Goal: Check status: Check status

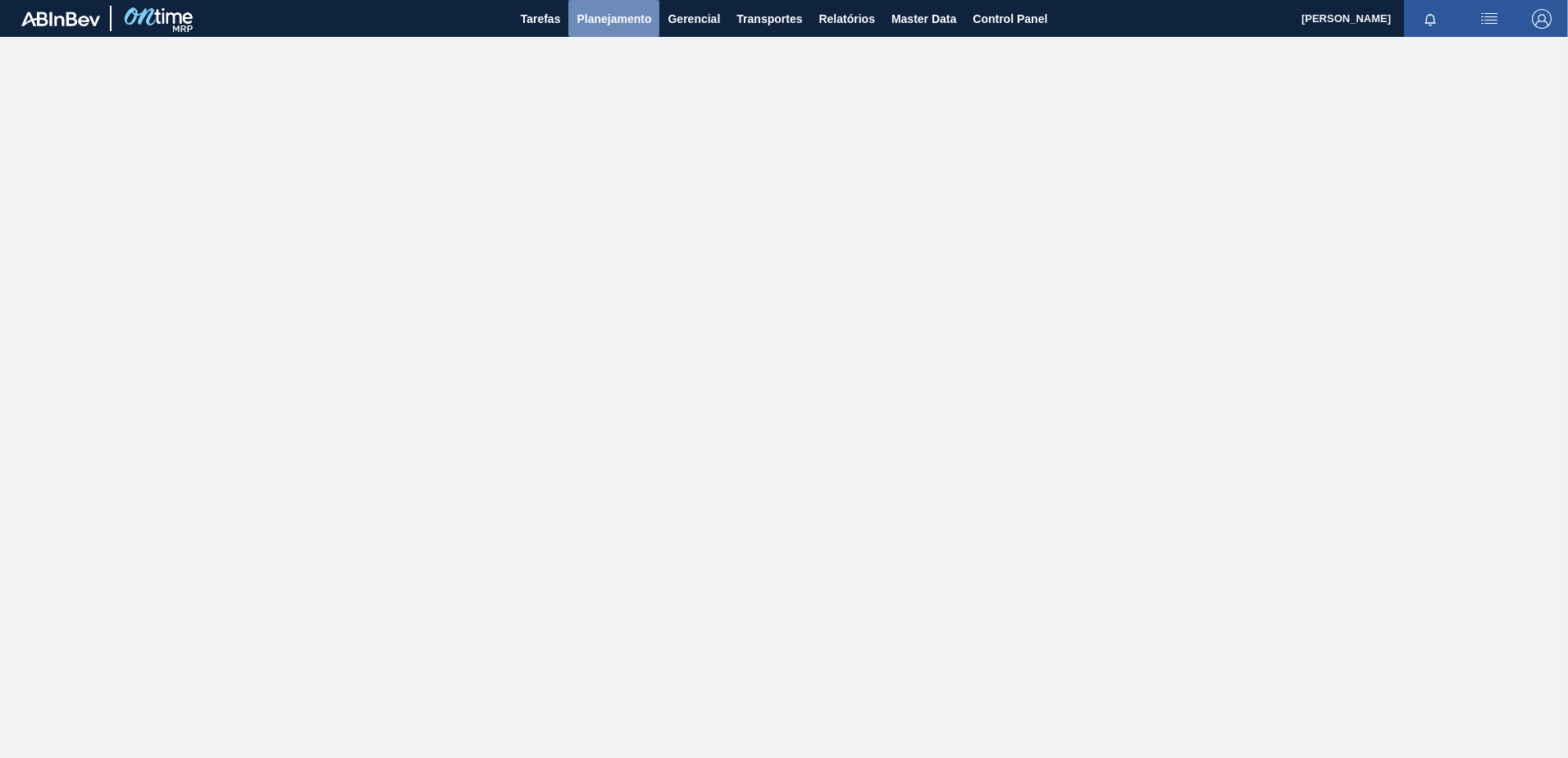
click at [610, 26] on span "Planejamento" at bounding box center [614, 18] width 75 height 19
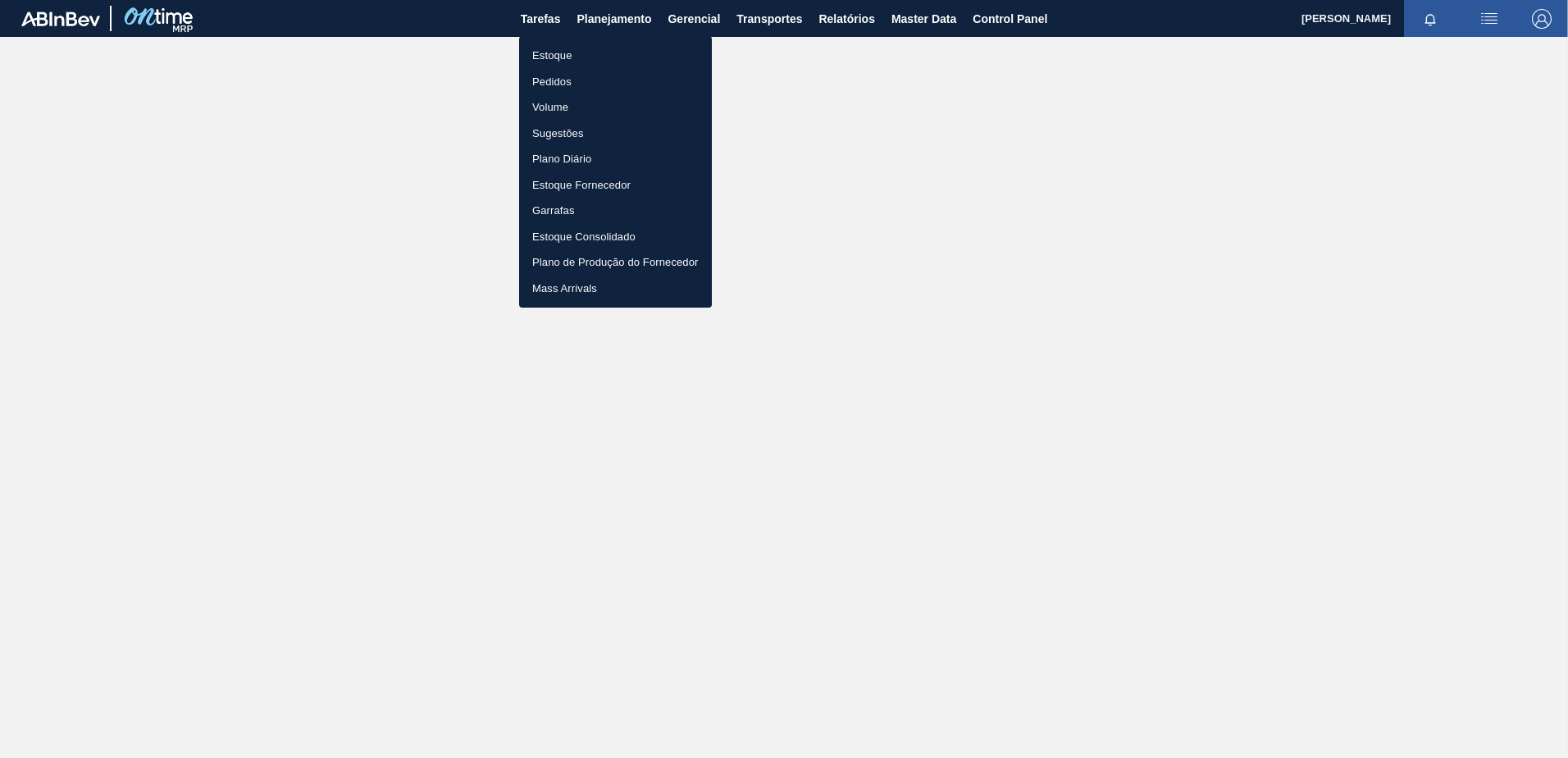
click at [561, 58] on li "Estoque" at bounding box center [615, 55] width 193 height 26
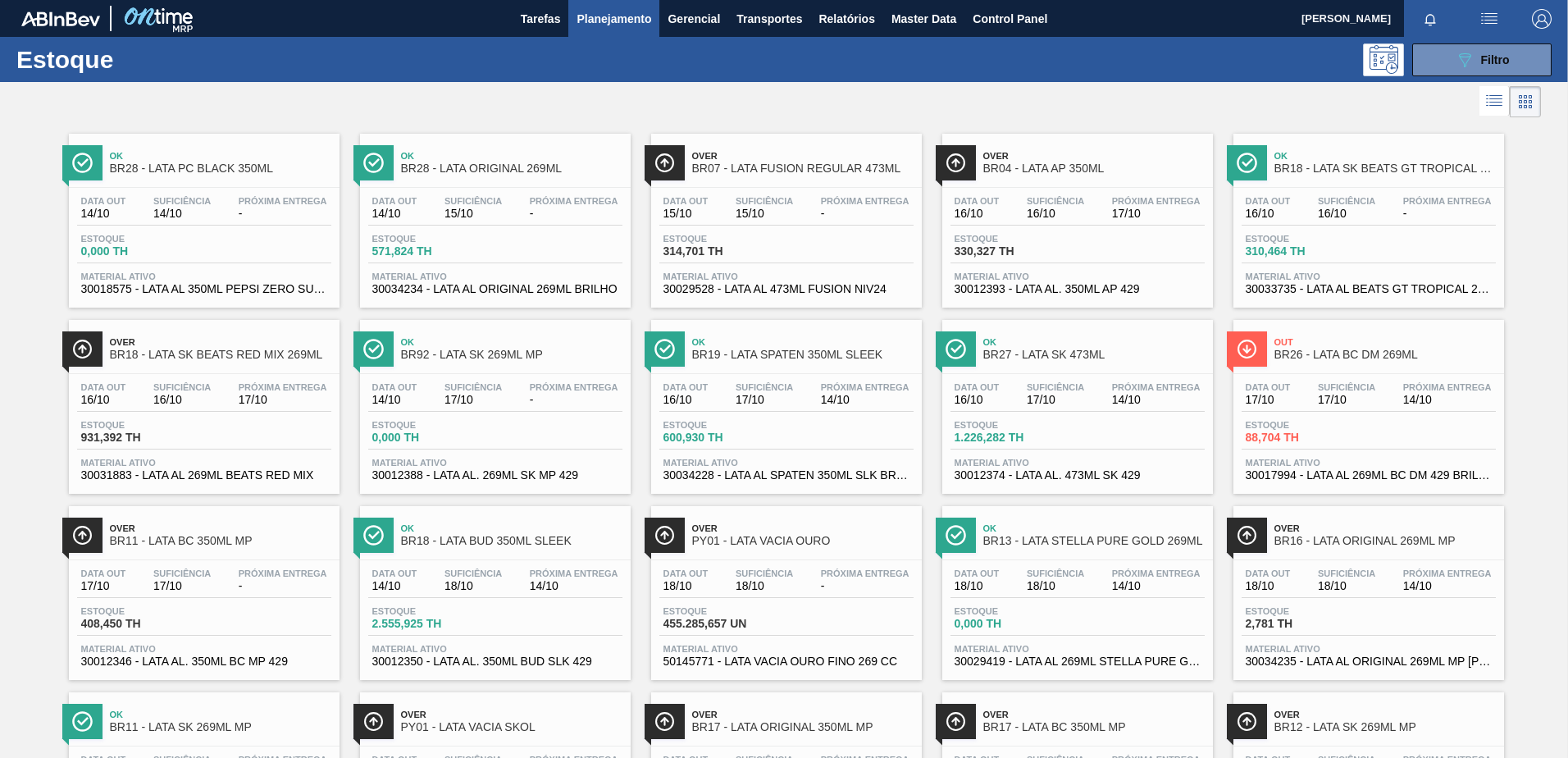
click at [633, 15] on span "Planejamento" at bounding box center [614, 18] width 75 height 19
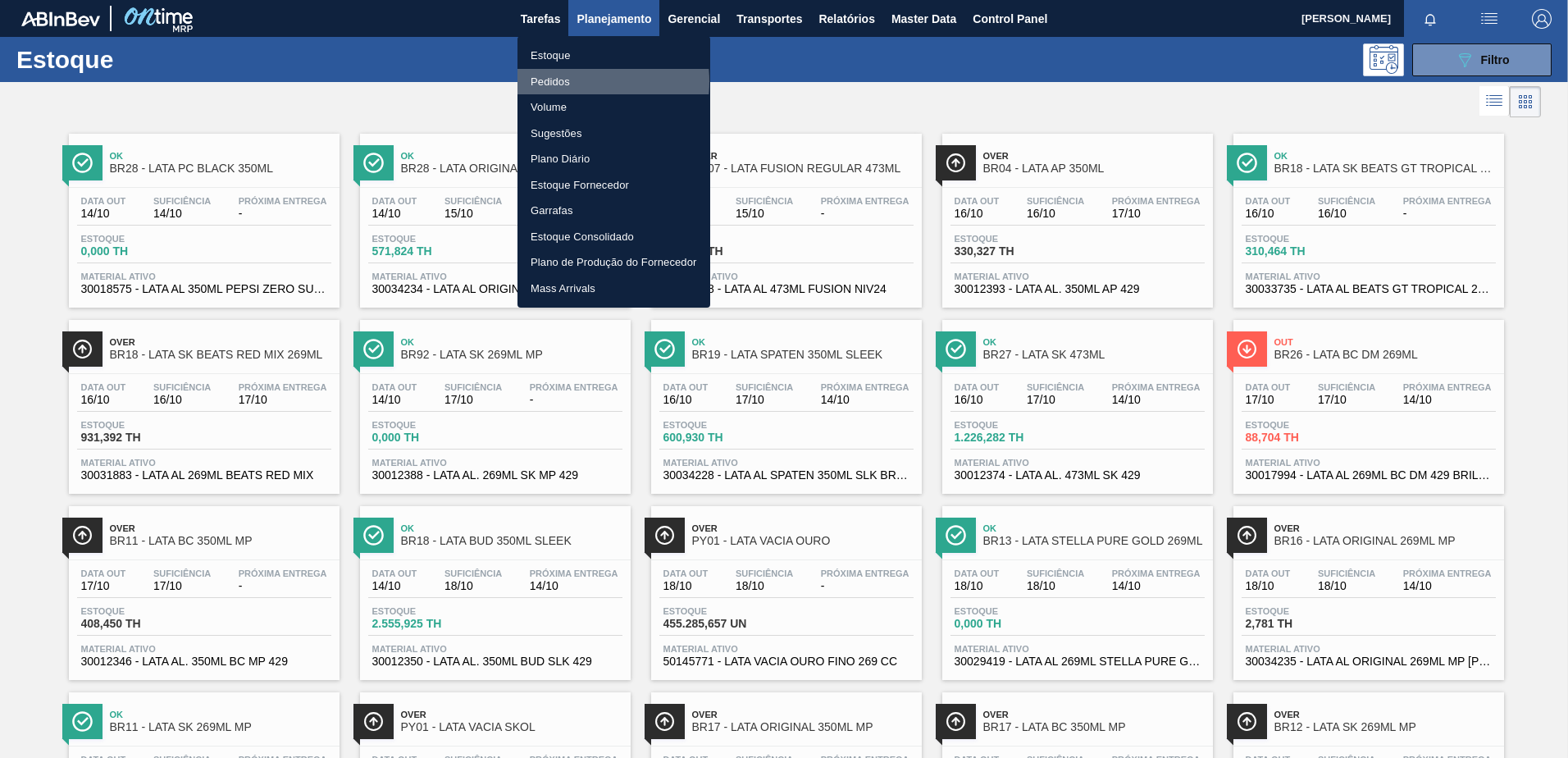
click at [559, 80] on li "Pedidos" at bounding box center [614, 81] width 193 height 26
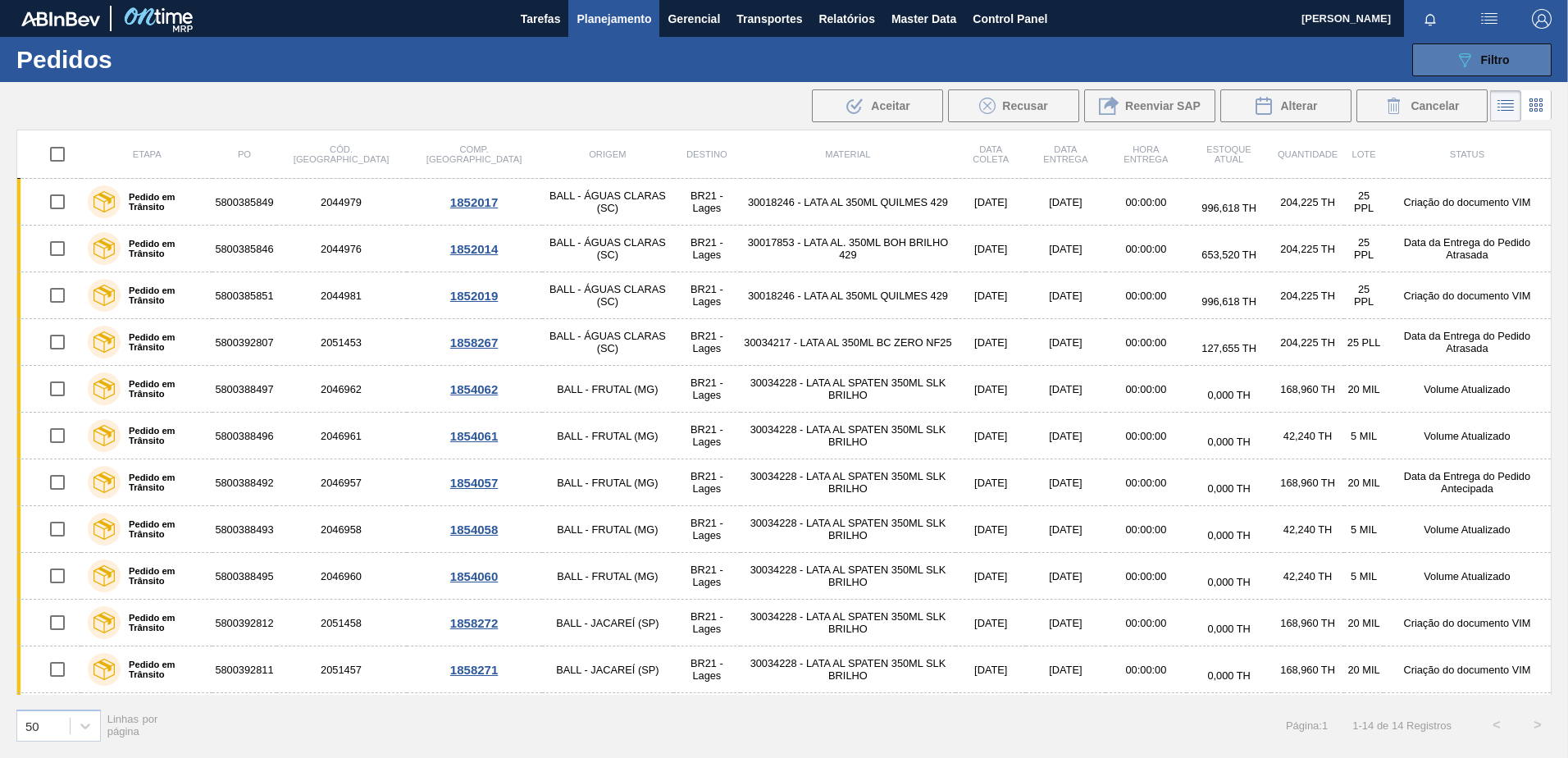
click at [1478, 63] on div "089F7B8B-B2A5-4AFE-B5C0-19BA573D28AC Filtro" at bounding box center [1482, 60] width 55 height 19
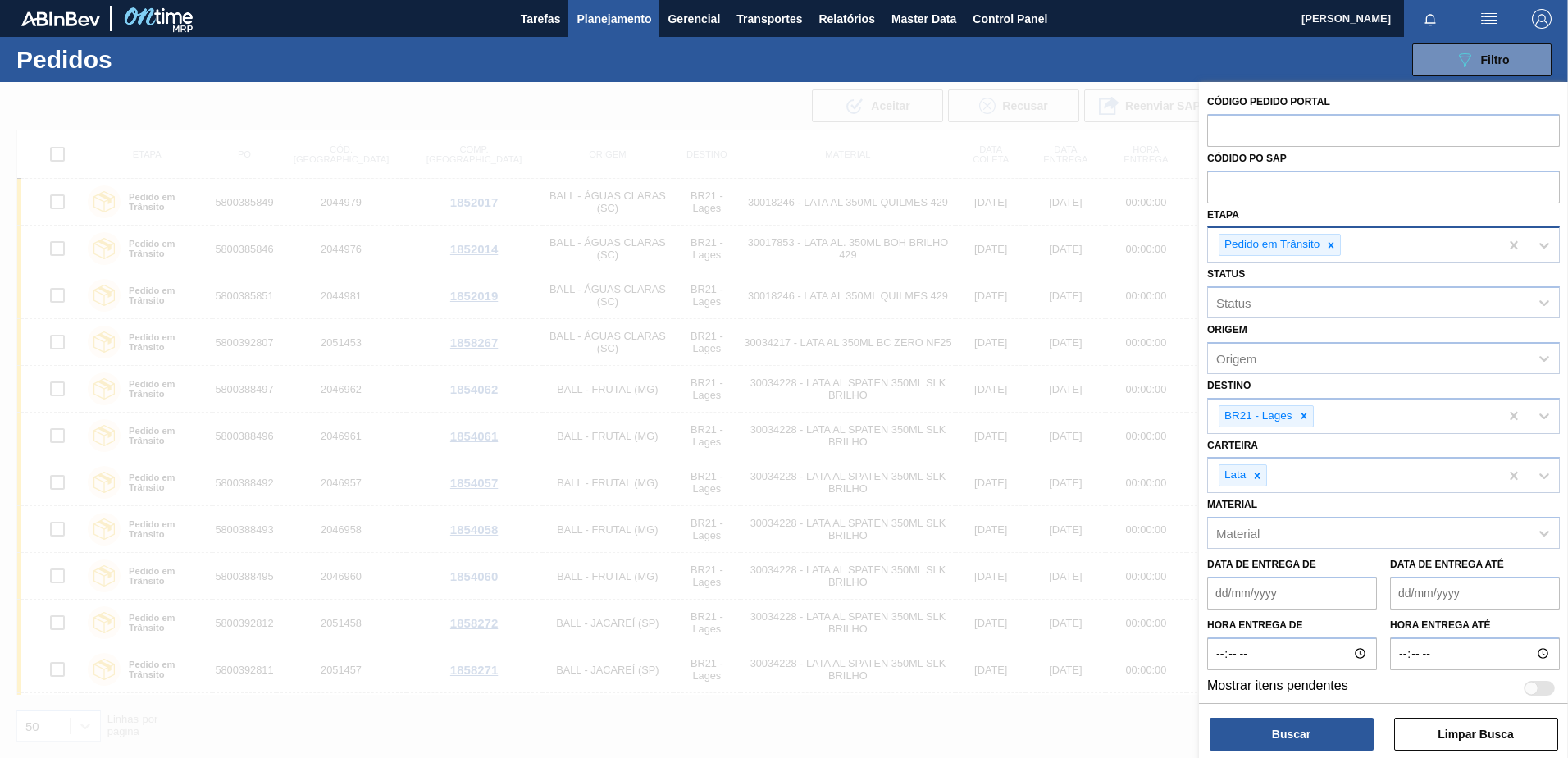
click at [1306, 244] on div "Pedido em Trânsito" at bounding box center [1271, 244] width 103 height 20
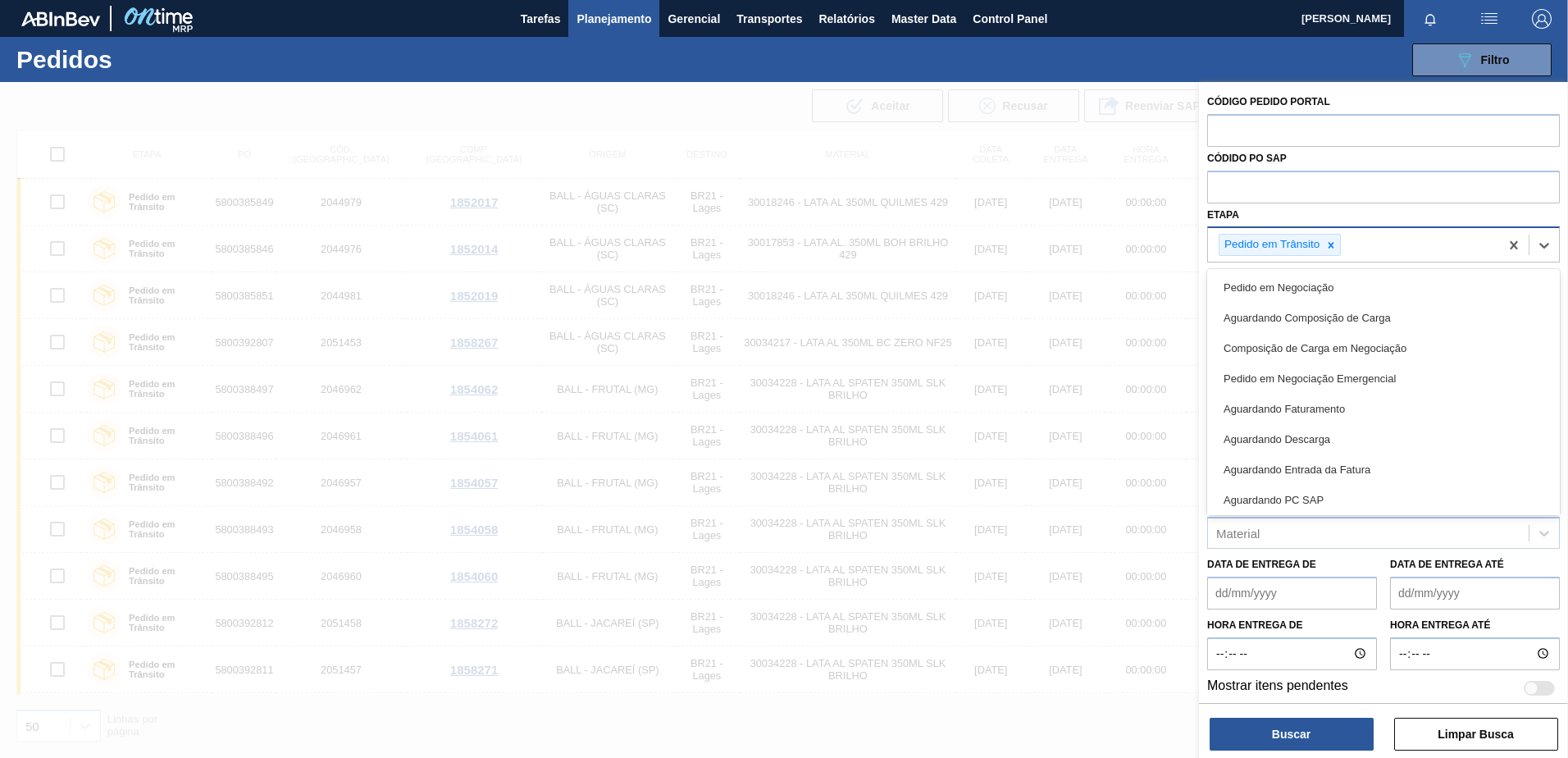
click at [1340, 240] on div at bounding box center [1331, 244] width 18 height 20
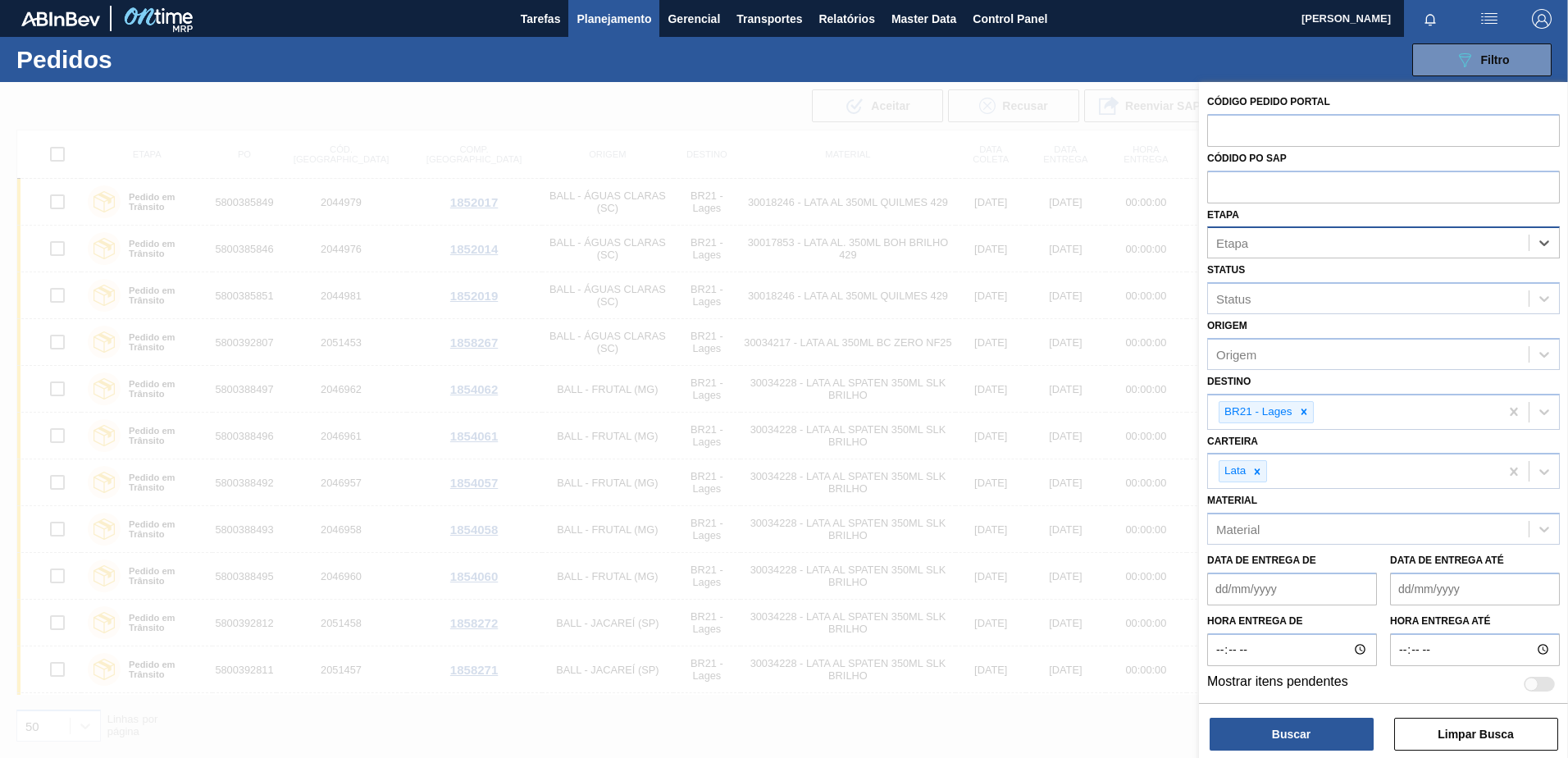
click at [1335, 242] on div "Etapa" at bounding box center [1368, 243] width 320 height 24
click at [1305, 228] on div "Etapa" at bounding box center [1383, 242] width 352 height 32
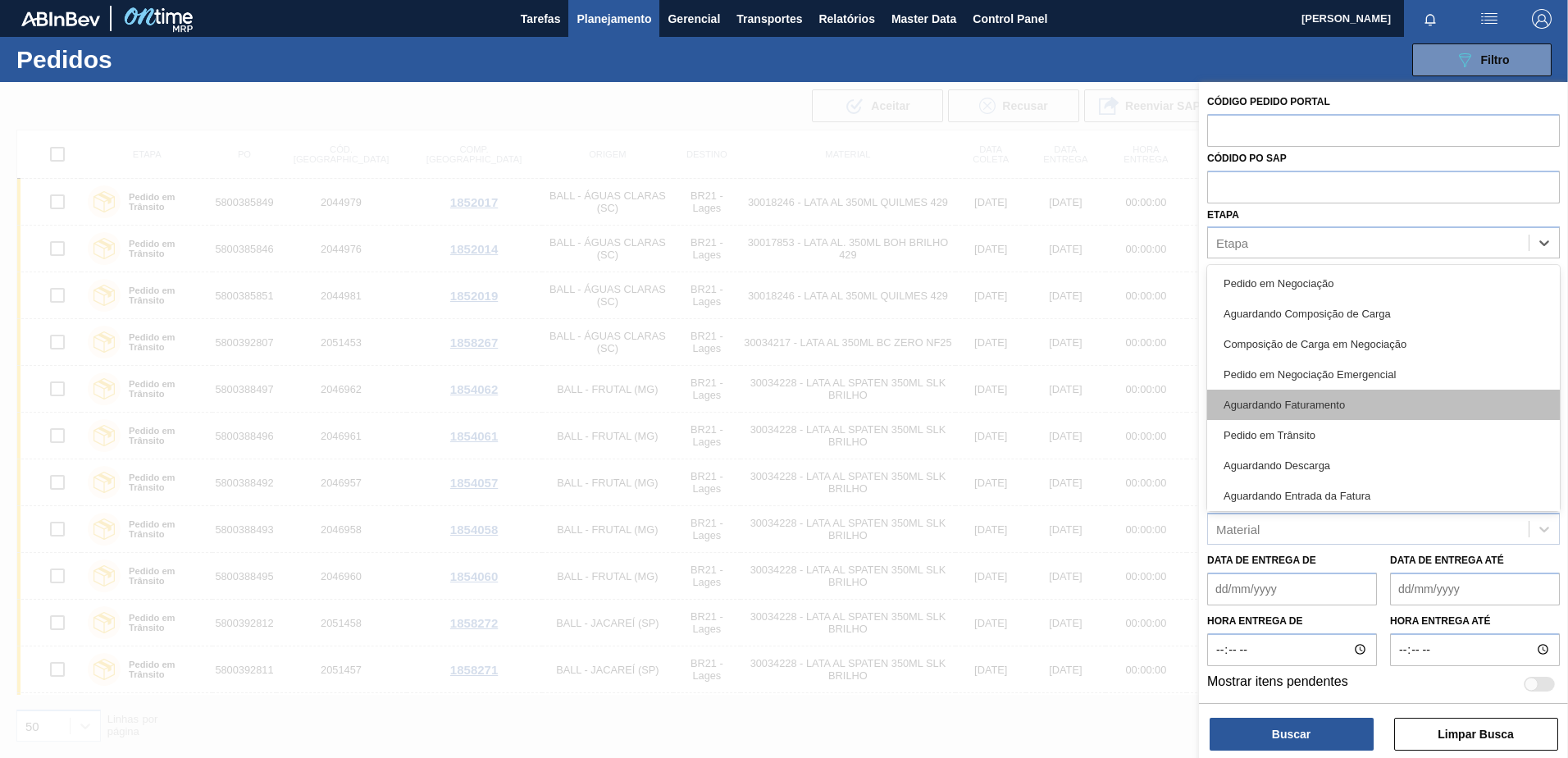
click at [1302, 400] on div "Aguardando Faturamento" at bounding box center [1383, 404] width 352 height 30
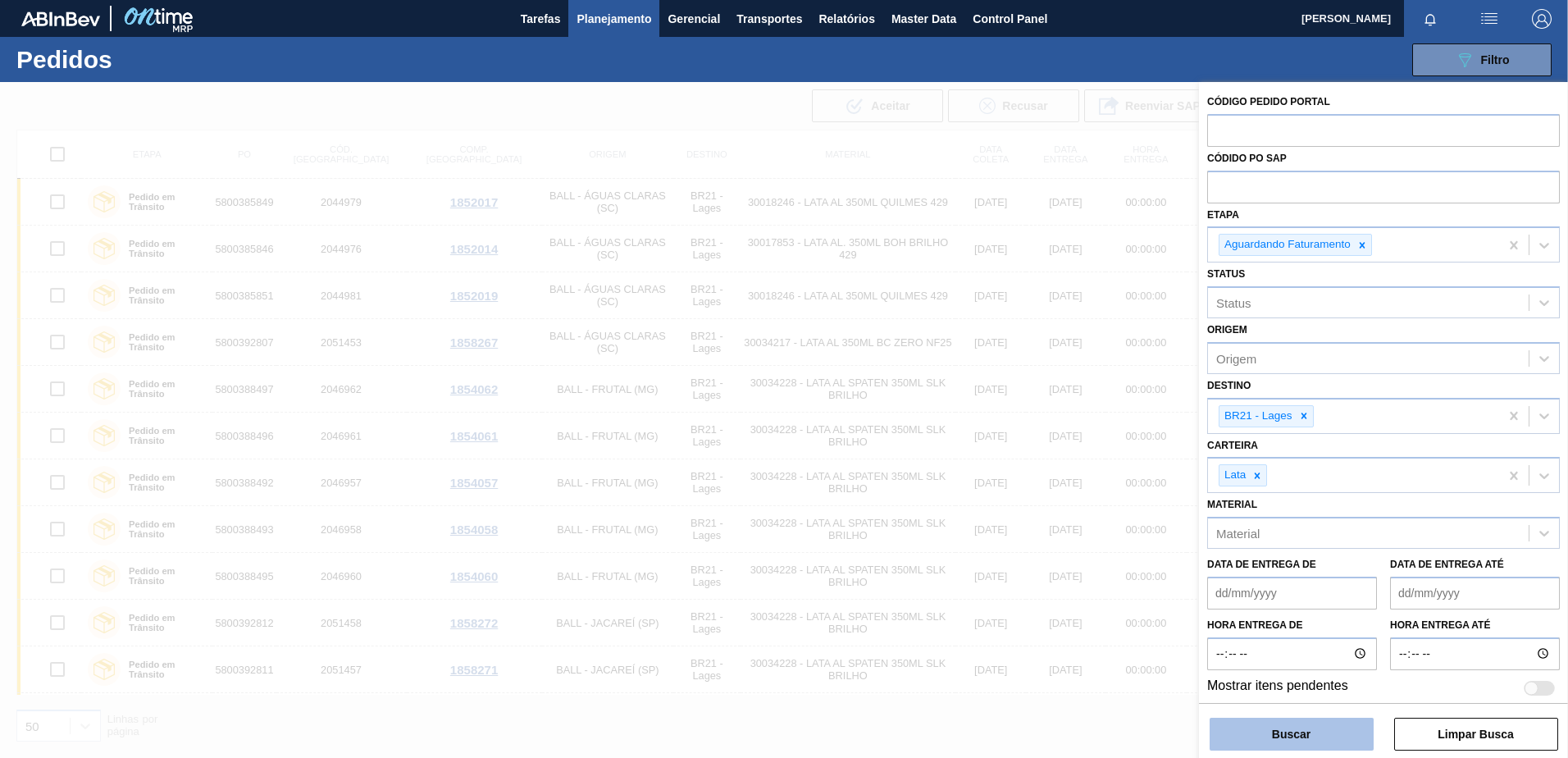
click at [1273, 736] on button "Buscar" at bounding box center [1291, 734] width 164 height 33
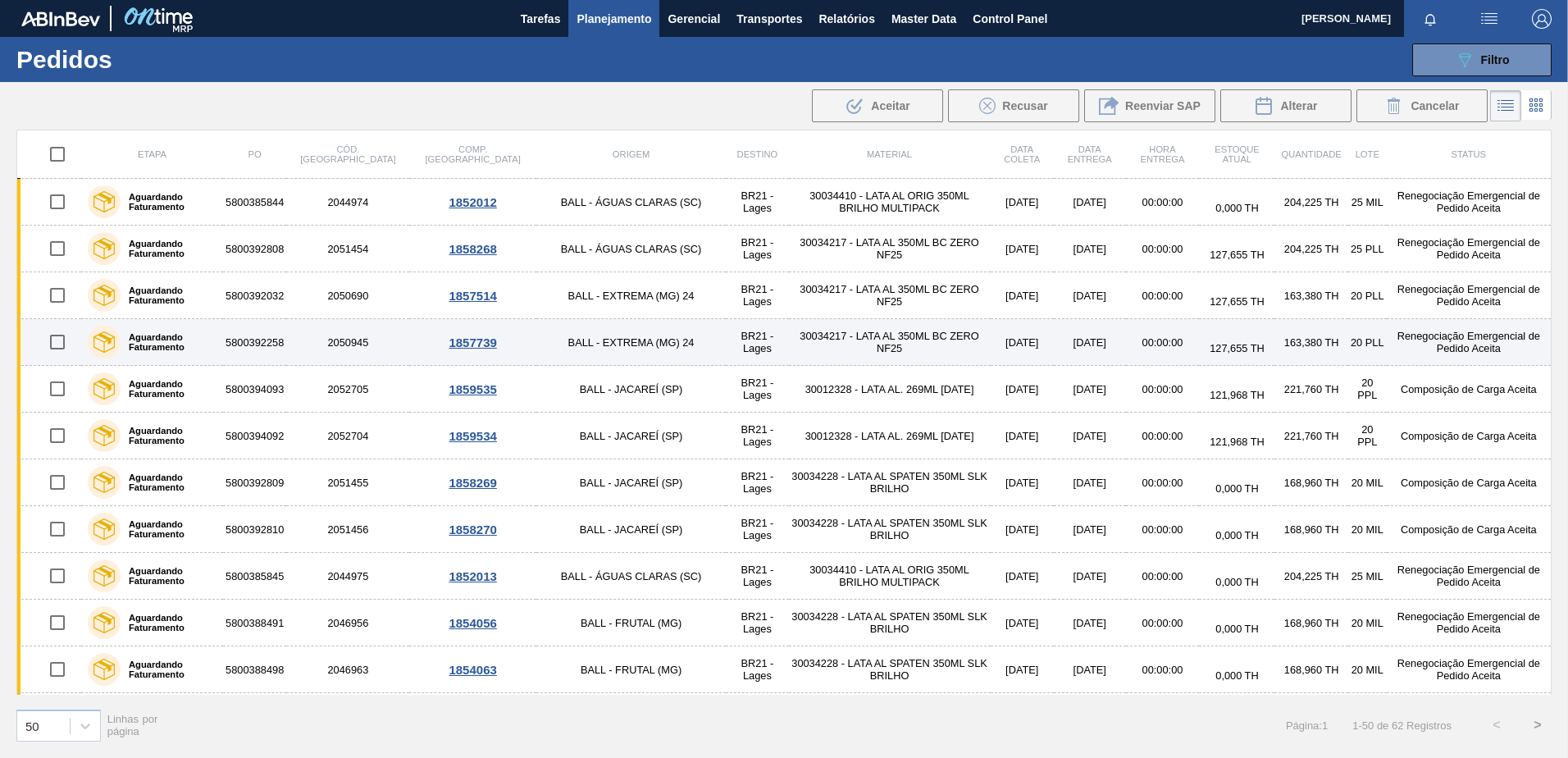
click at [56, 346] on input "checkbox" at bounding box center [58, 342] width 35 height 35
checkbox input "true"
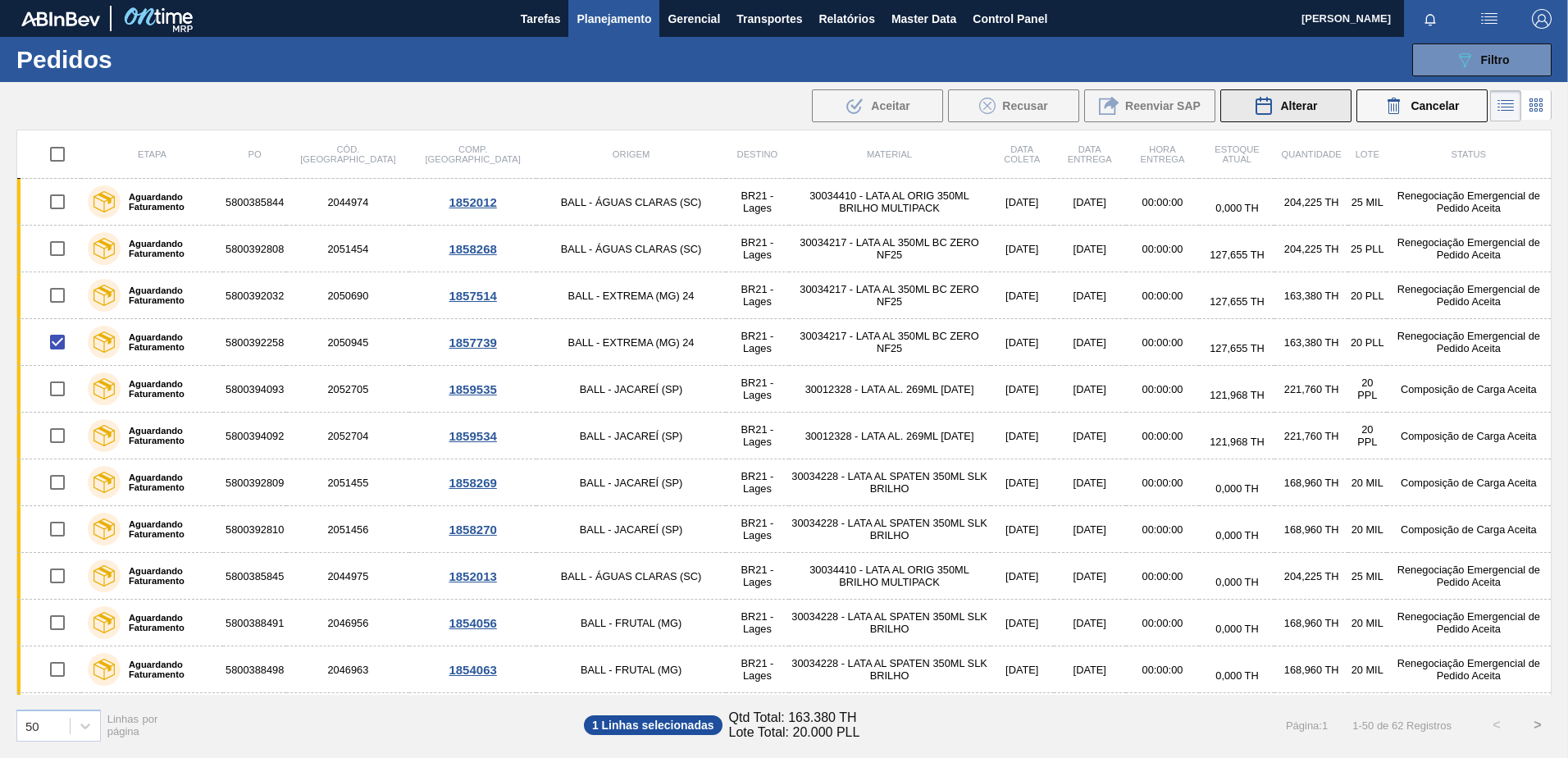
click at [1303, 100] on span "Alterar" at bounding box center [1298, 106] width 37 height 14
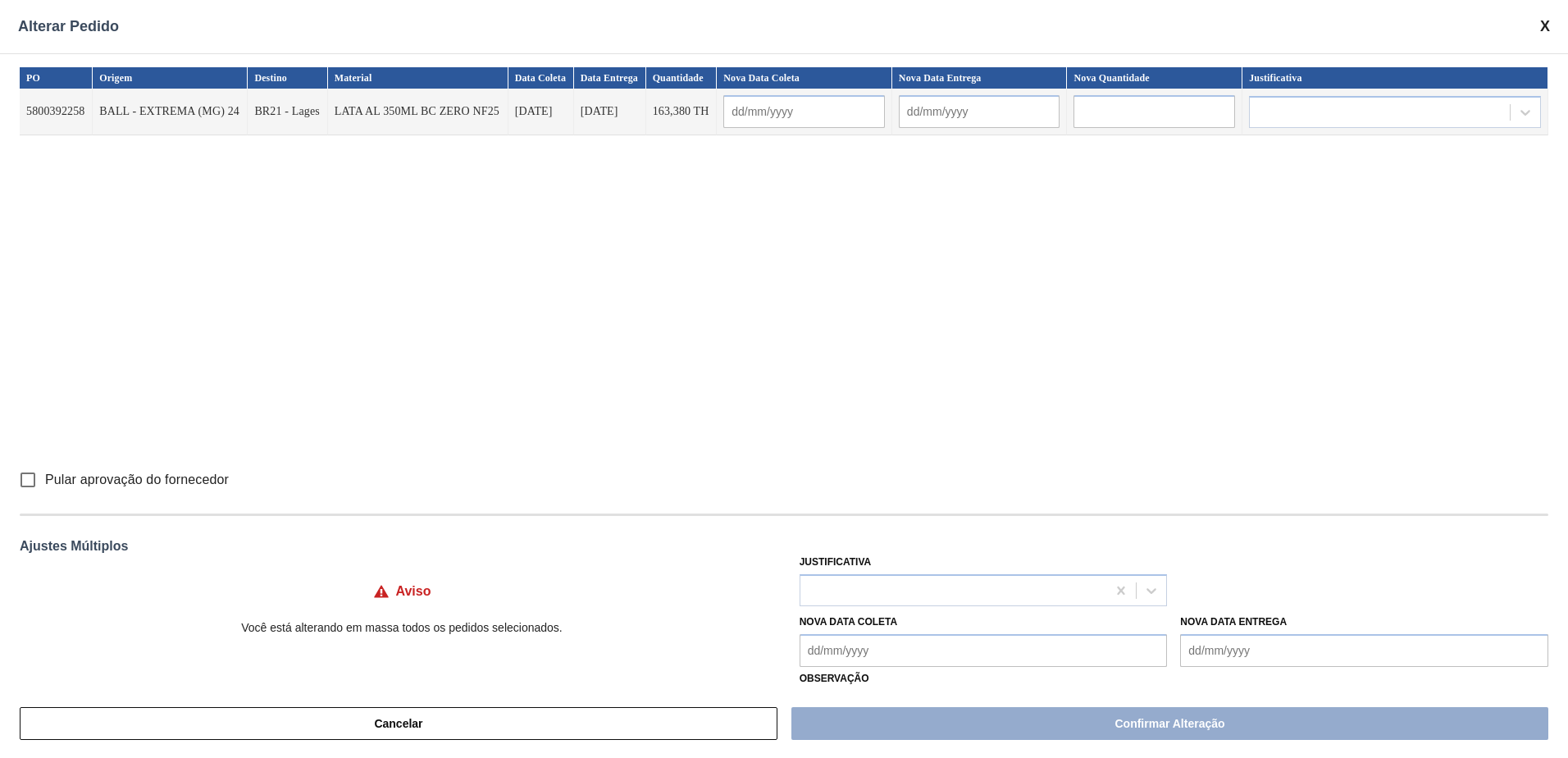
click at [1542, 21] on span at bounding box center [1545, 27] width 10 height 17
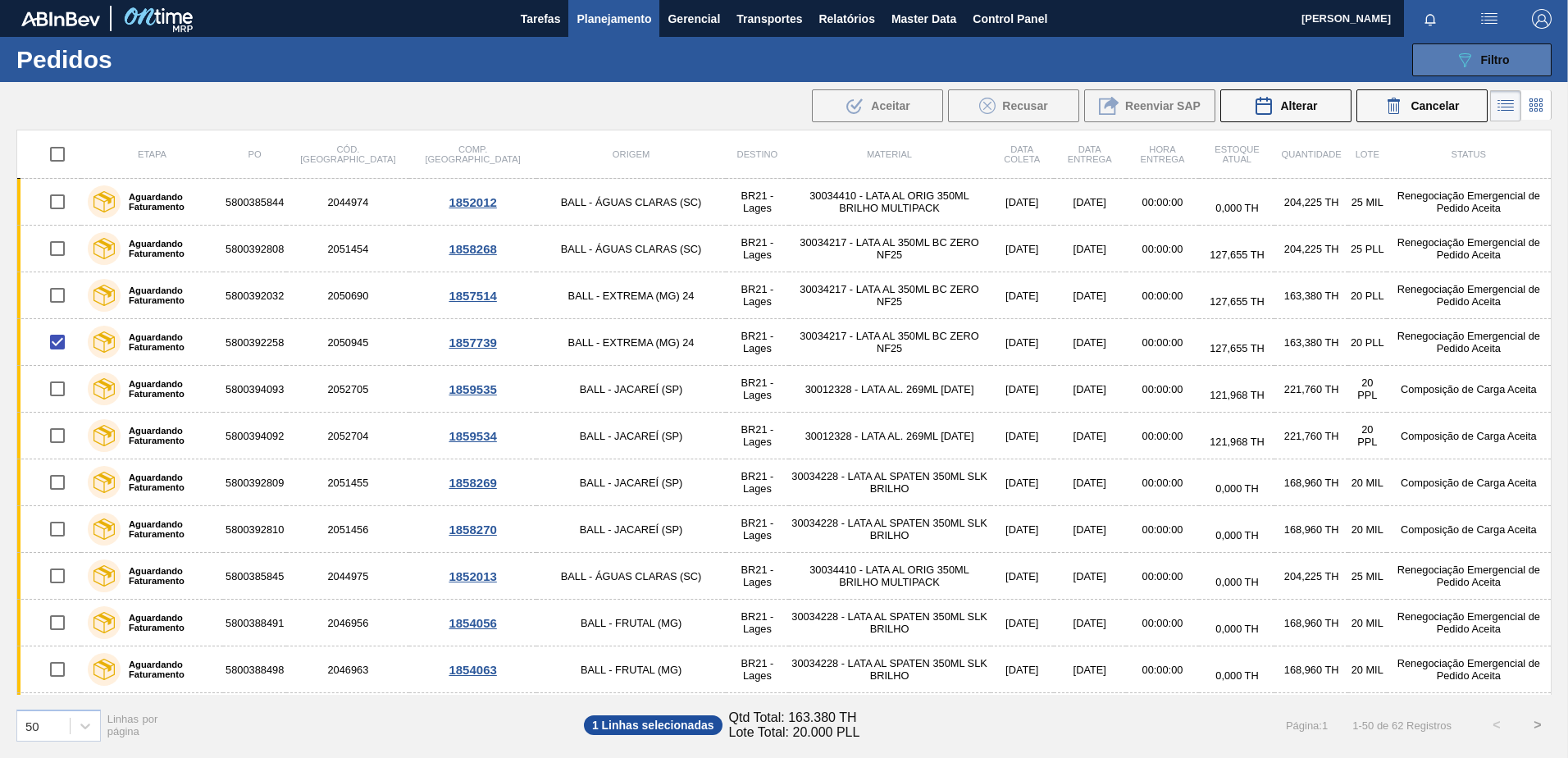
click at [1478, 51] on div "089F7B8B-B2A5-4AFE-B5C0-19BA573D28AC Filtro" at bounding box center [1482, 60] width 55 height 19
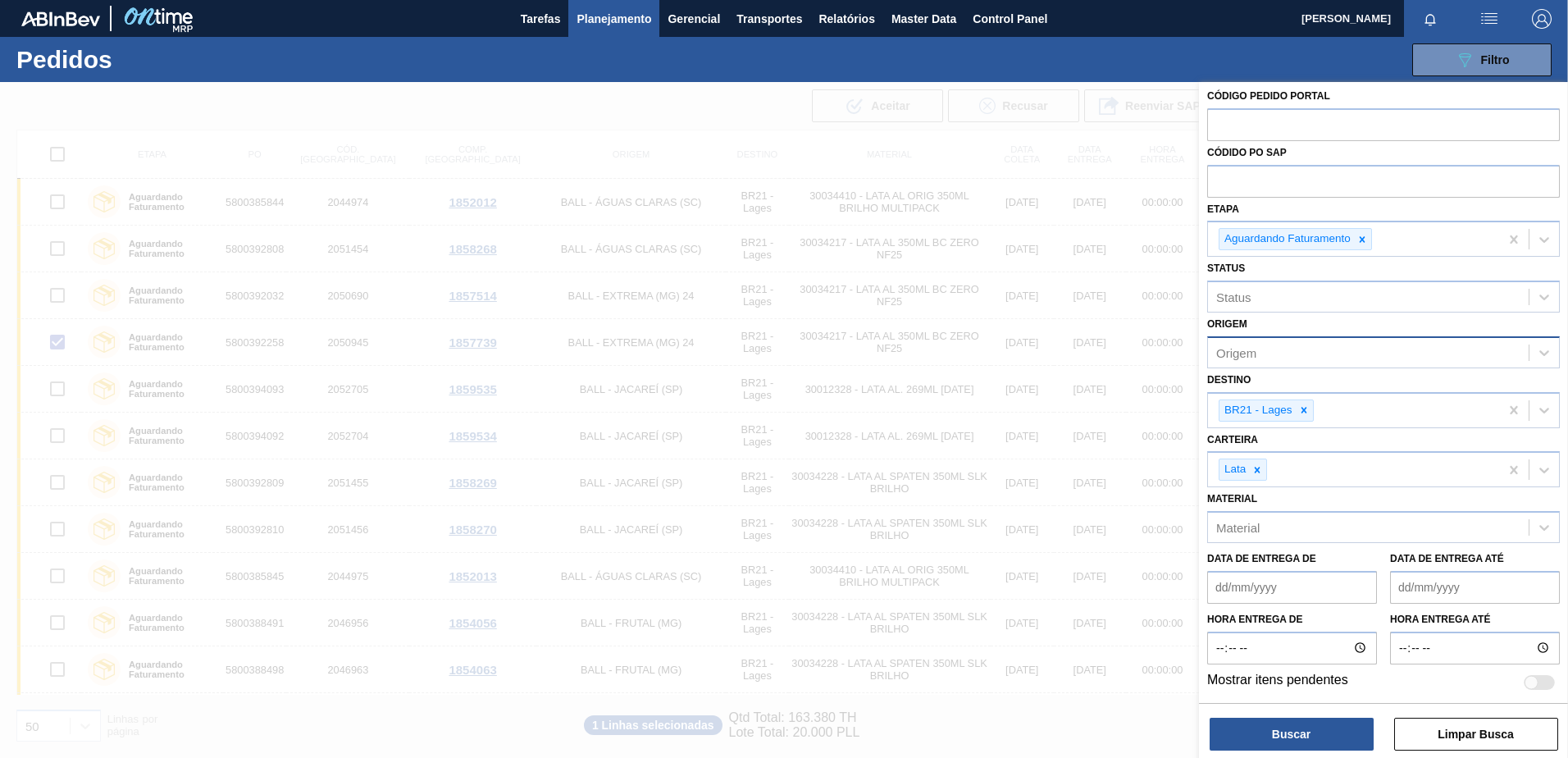
scroll to position [7, 0]
click at [1060, 119] on div at bounding box center [784, 461] width 1568 height 758
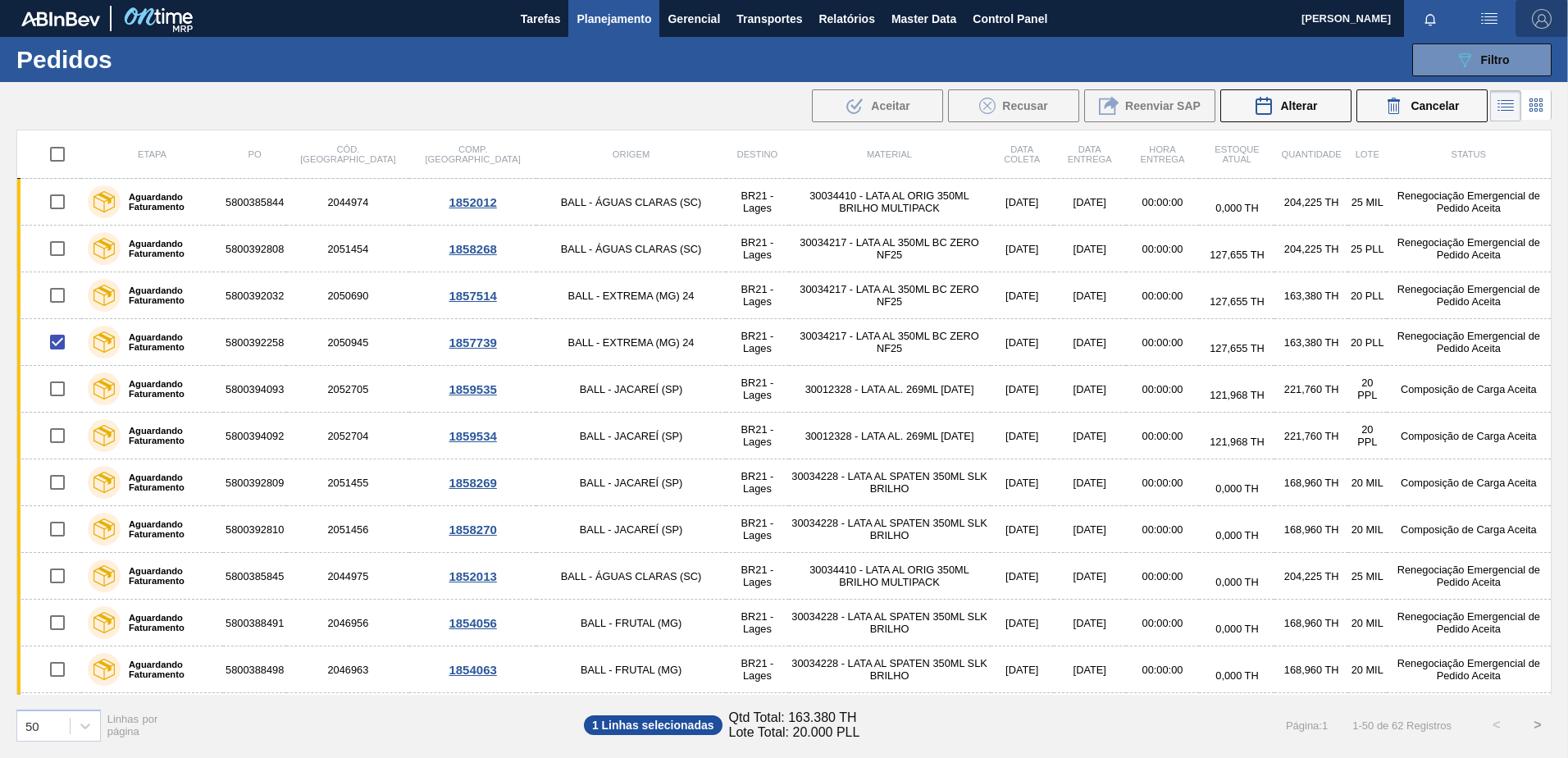
click at [1542, 20] on img "button" at bounding box center [1541, 18] width 19 height 19
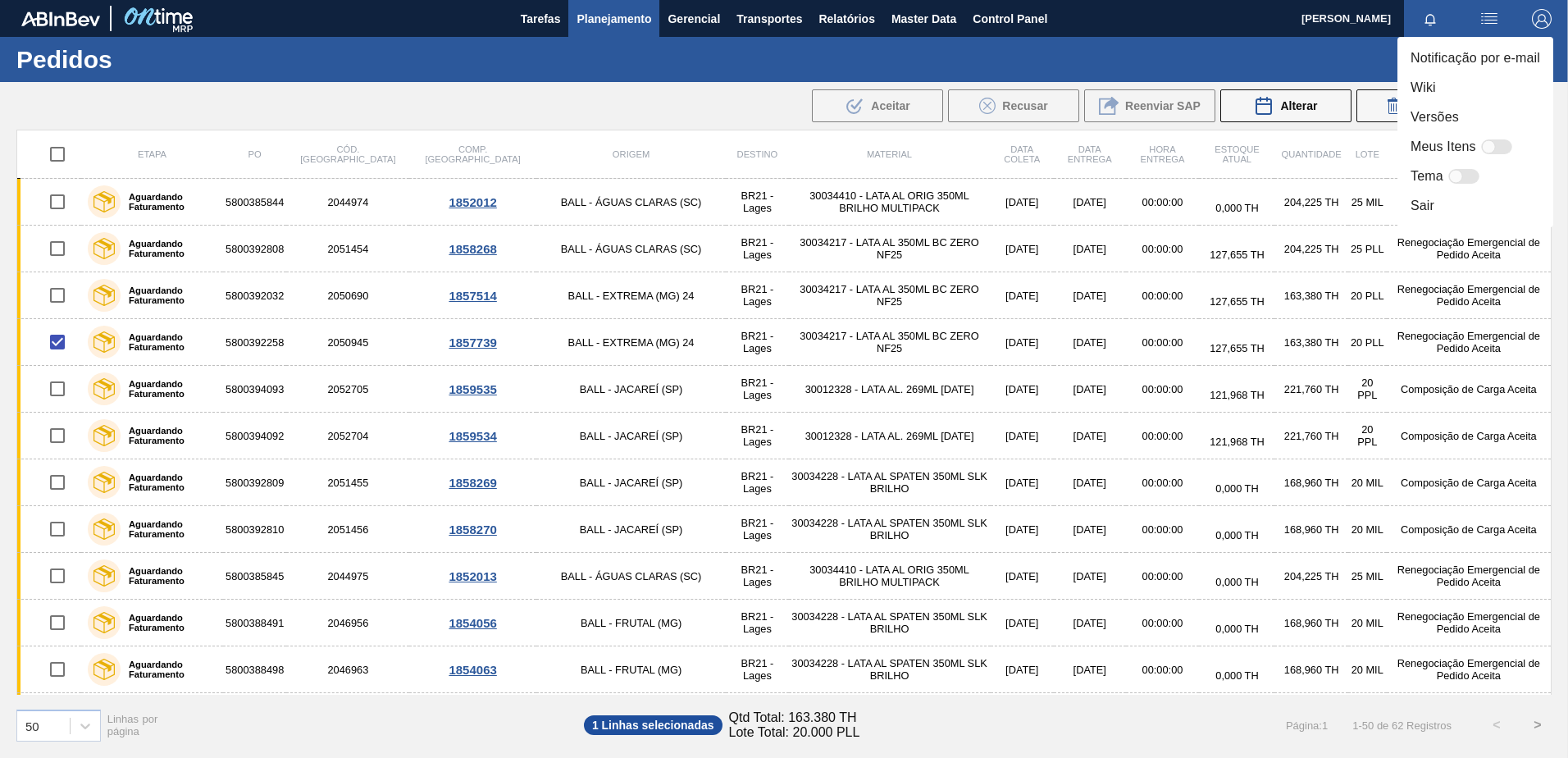
click at [1446, 204] on li "Sair" at bounding box center [1475, 205] width 156 height 29
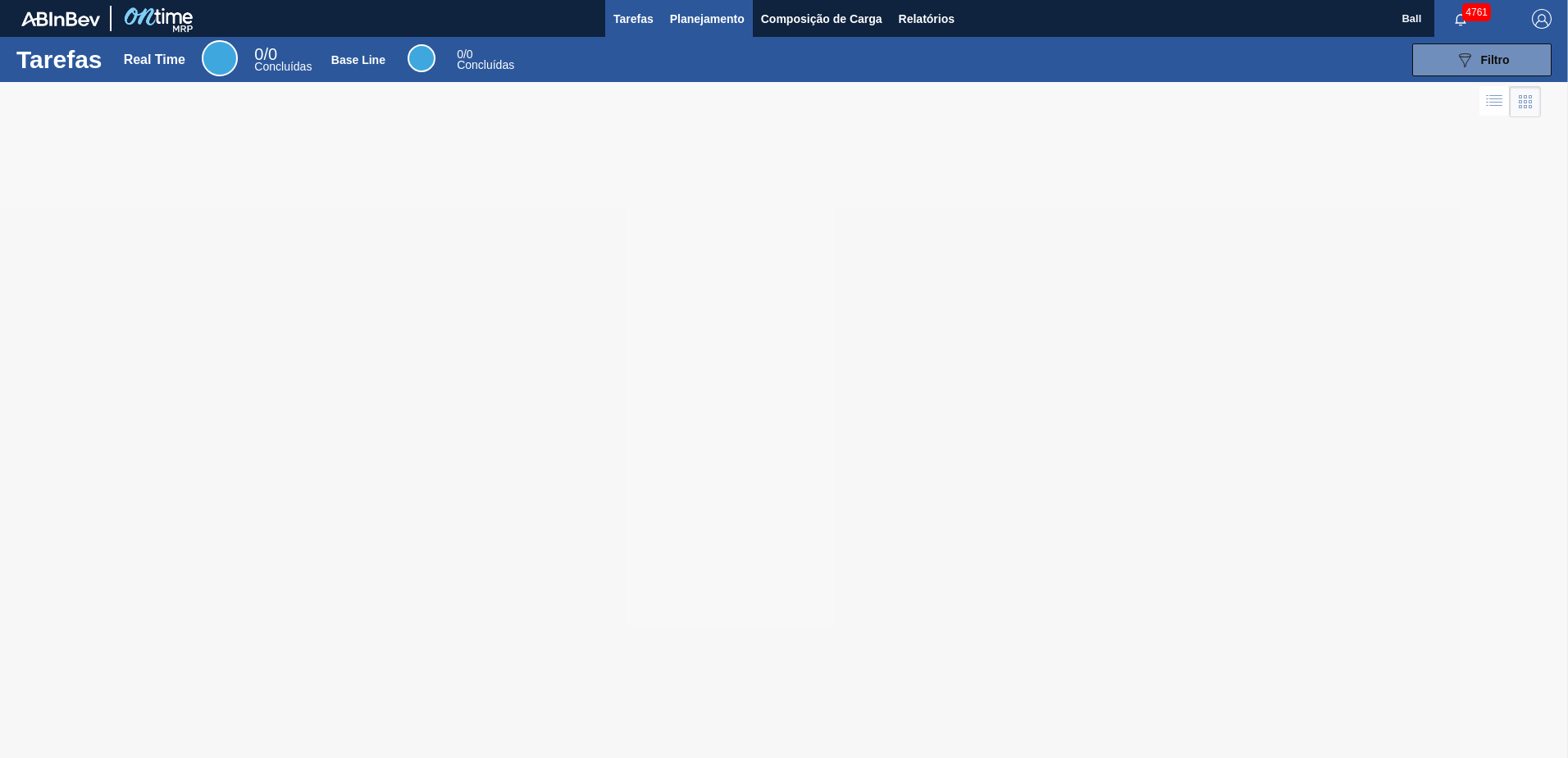
click at [709, 19] on span "Planejamento" at bounding box center [707, 18] width 75 height 19
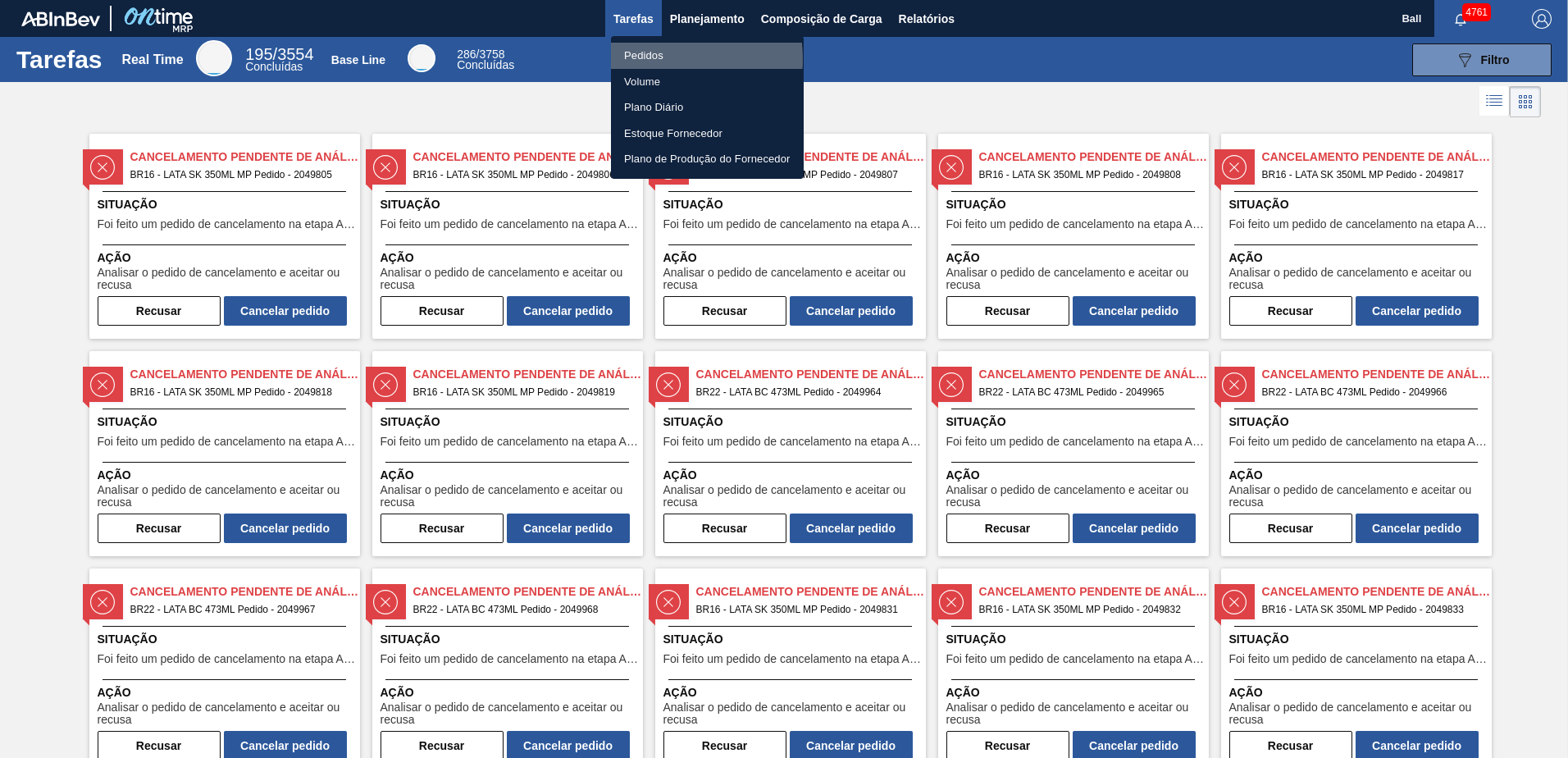
click at [654, 59] on li "Pedidos" at bounding box center [707, 55] width 193 height 26
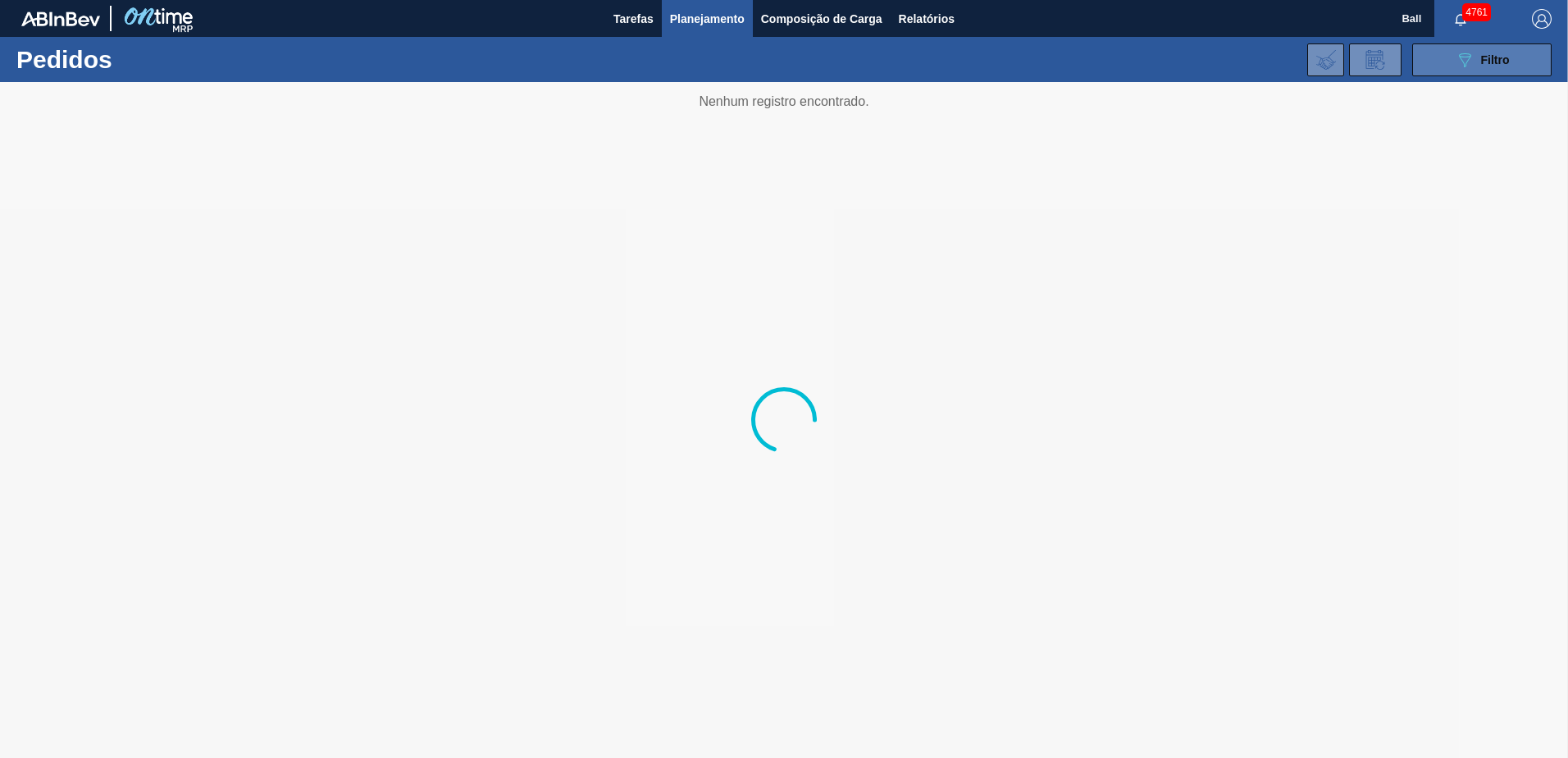
click at [1484, 63] on span "Filtro" at bounding box center [1495, 60] width 29 height 14
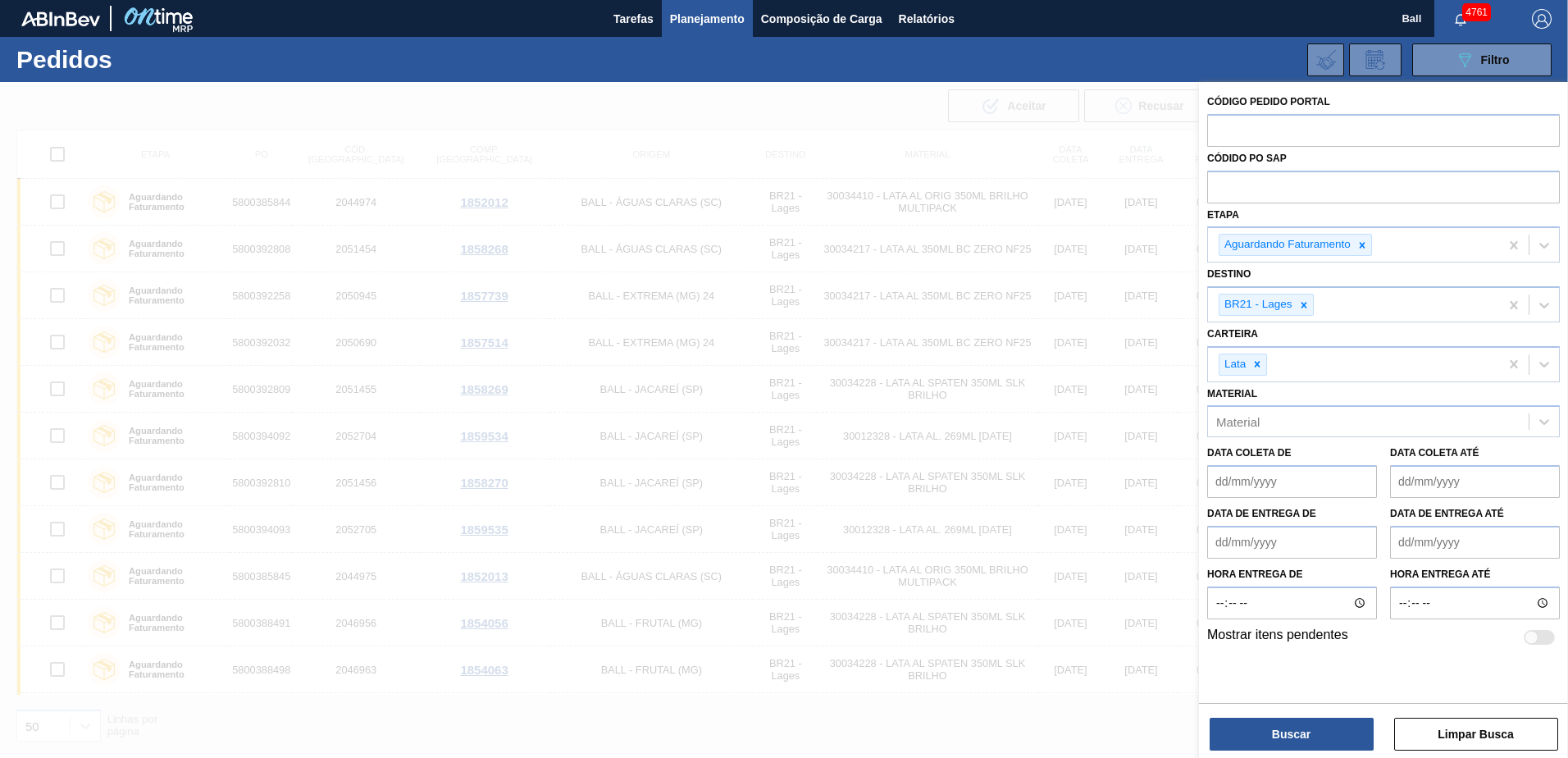
click at [585, 152] on div at bounding box center [784, 461] width 1568 height 758
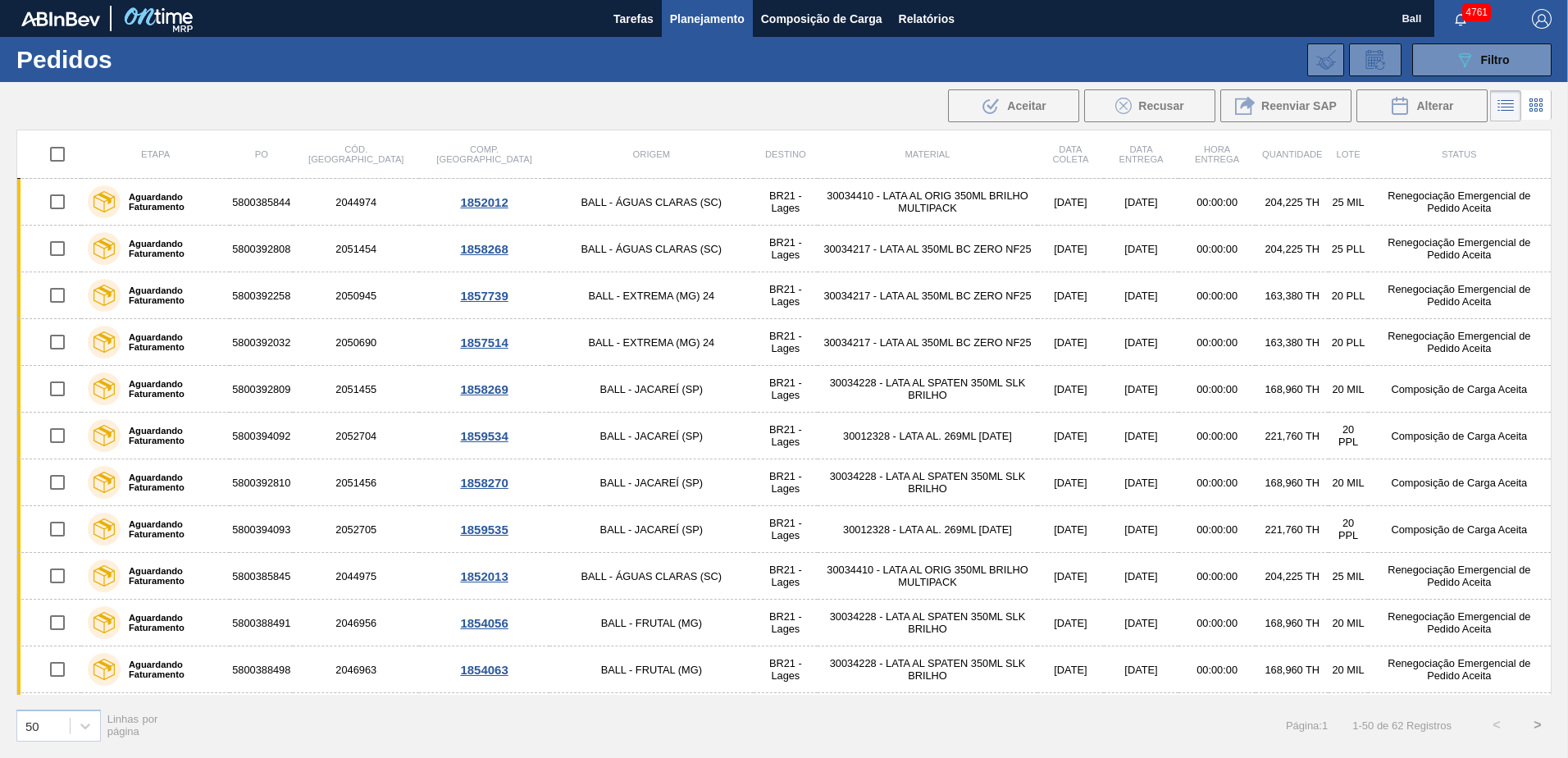
click at [729, 9] on span "Planejamento" at bounding box center [707, 18] width 75 height 19
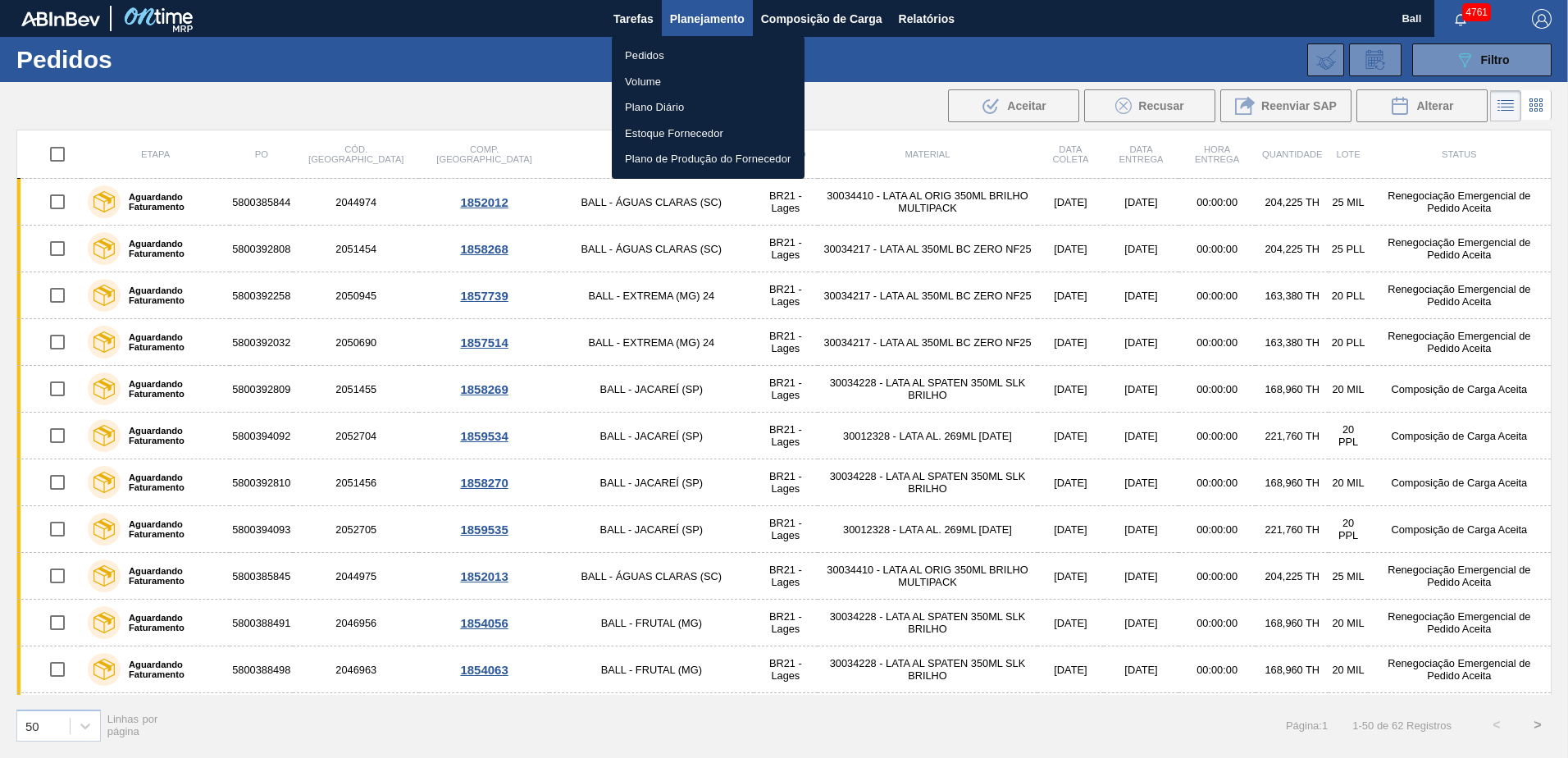
click at [661, 74] on li "Volume" at bounding box center [708, 81] width 193 height 26
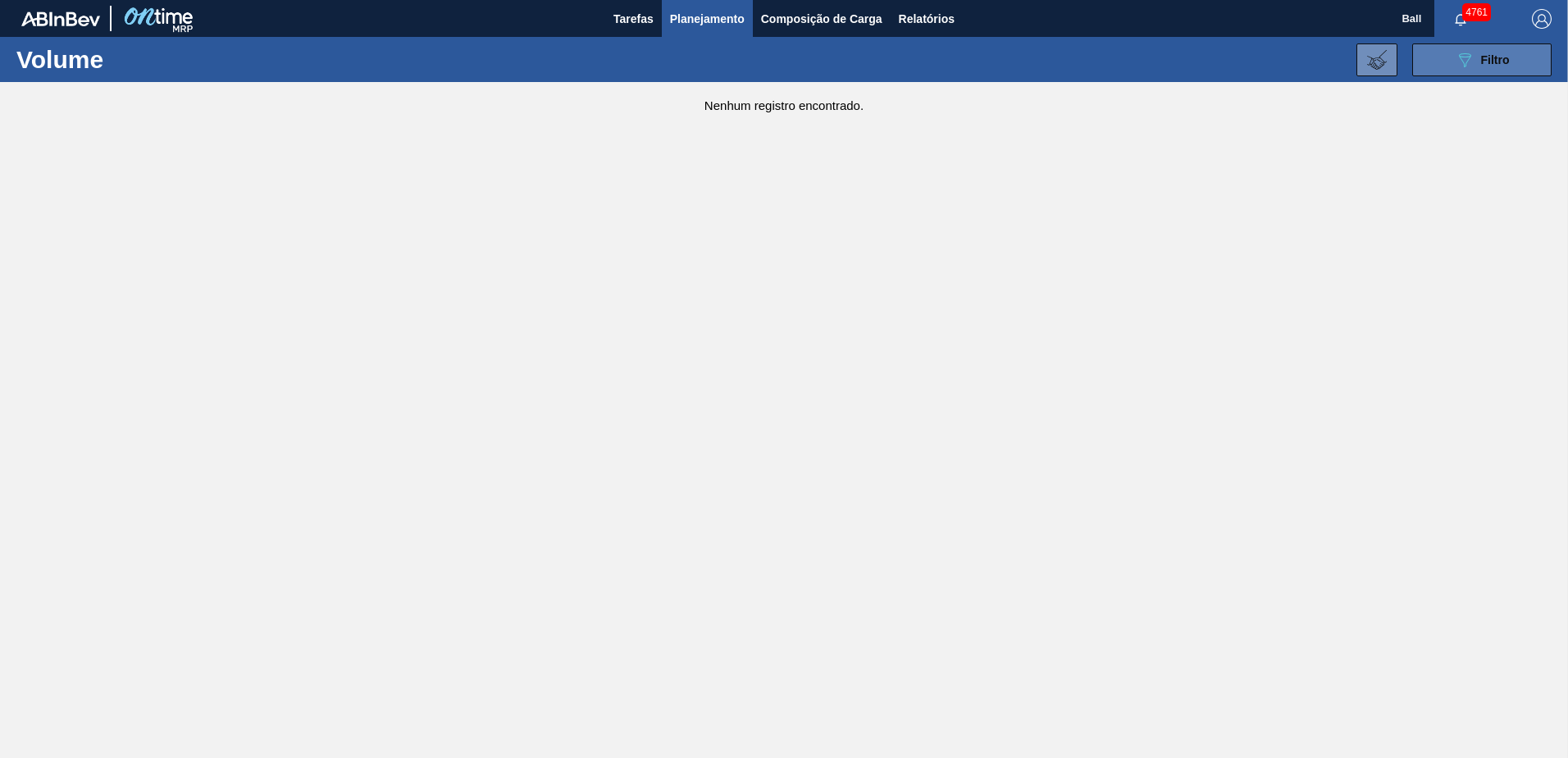
click at [1509, 61] on button "089F7B8B-B2A5-4AFE-B5C0-19BA573D28AC Filtro" at bounding box center [1482, 60] width 139 height 33
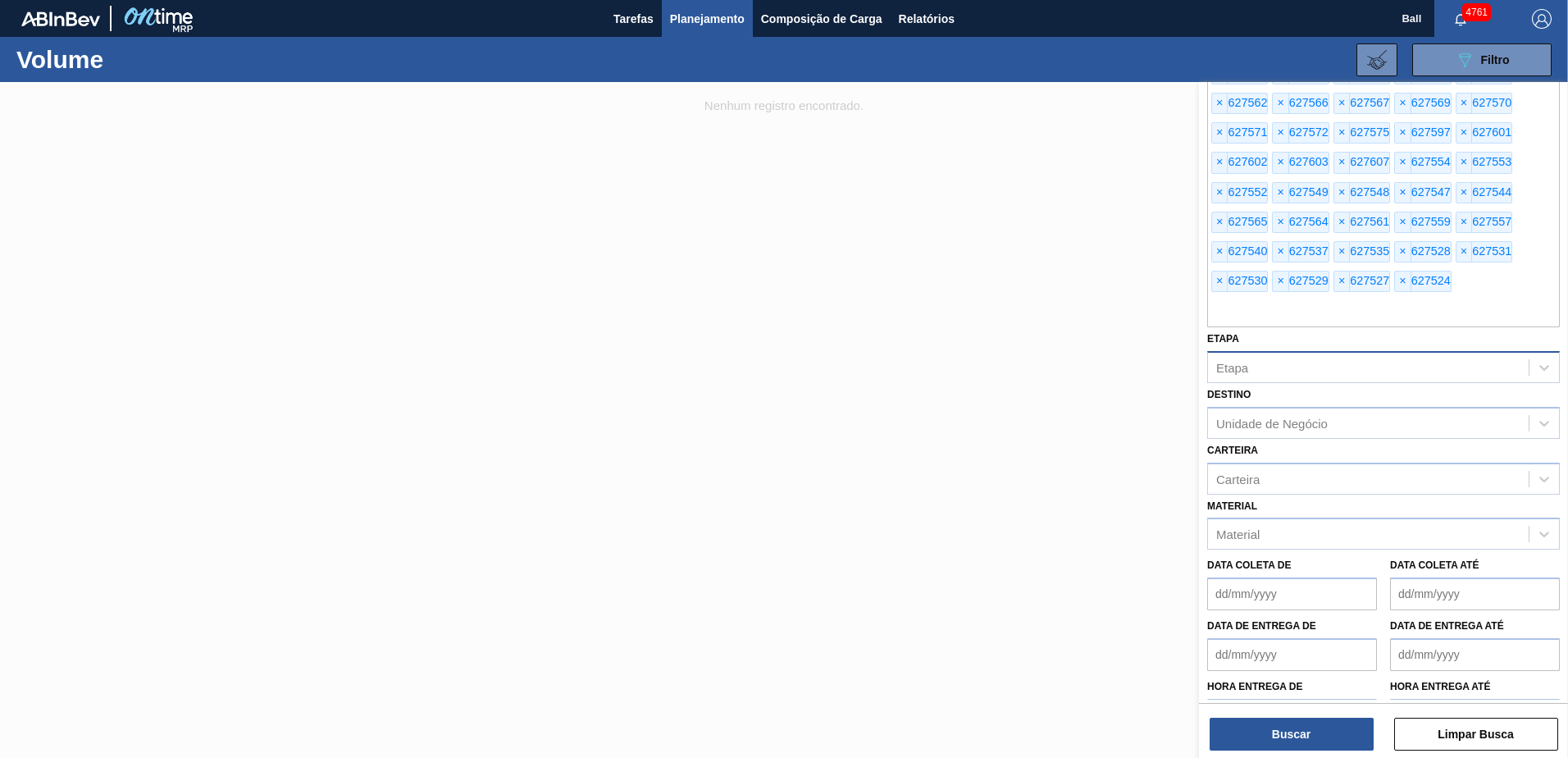
scroll to position [924, 0]
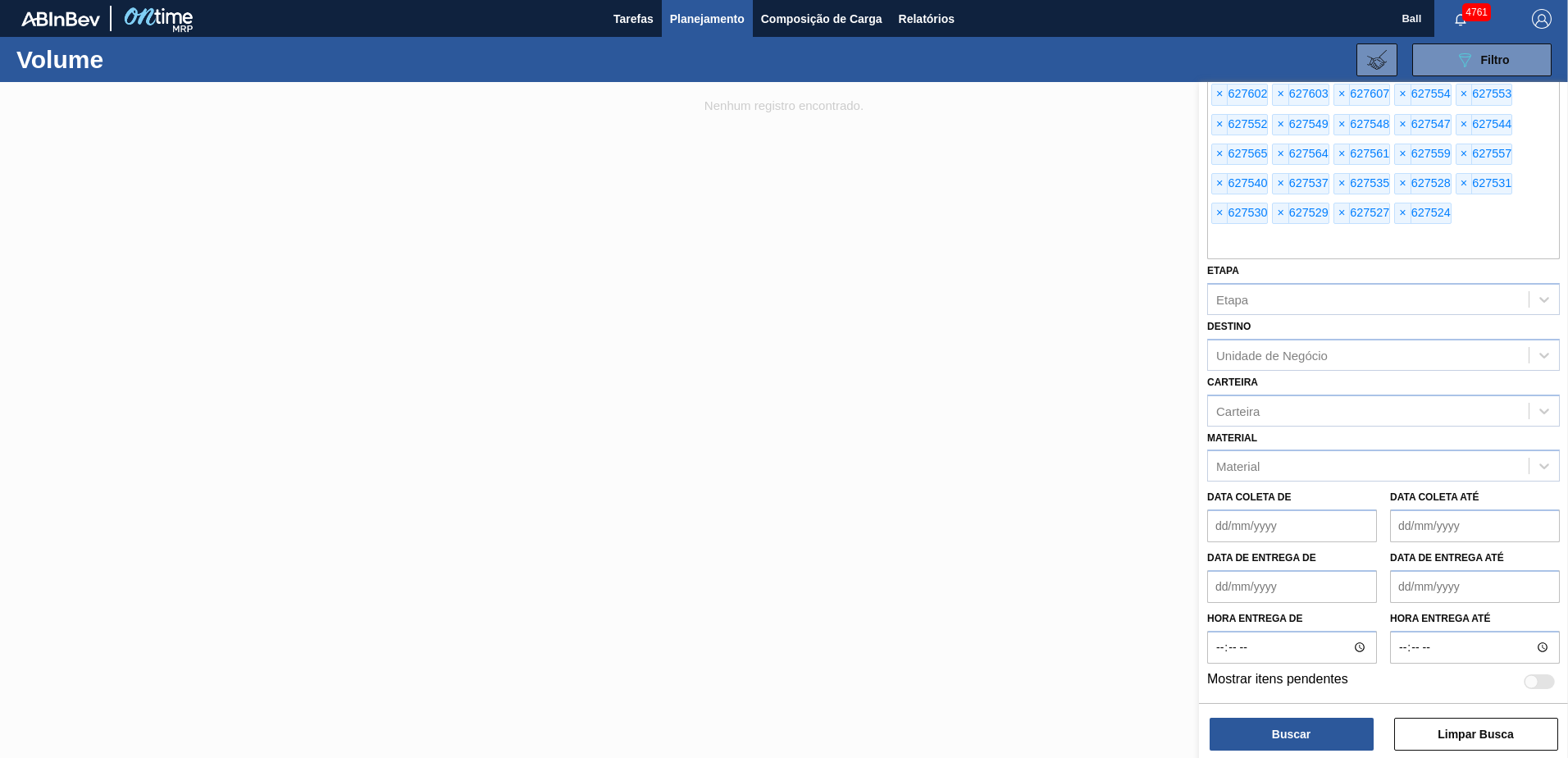
click at [1548, 15] on img "button" at bounding box center [1541, 18] width 19 height 19
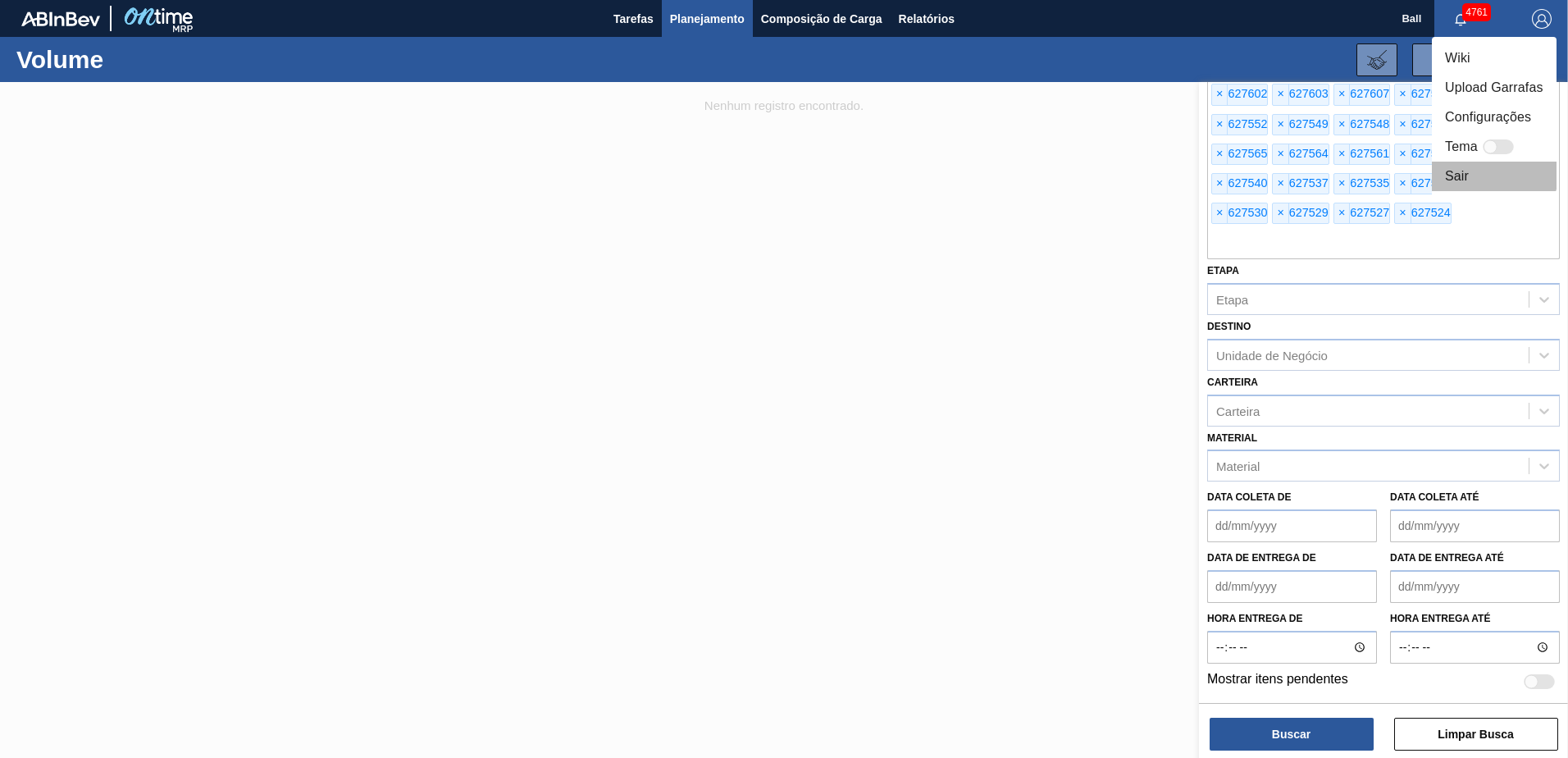
click at [1463, 167] on li "Sair" at bounding box center [1493, 176] width 125 height 29
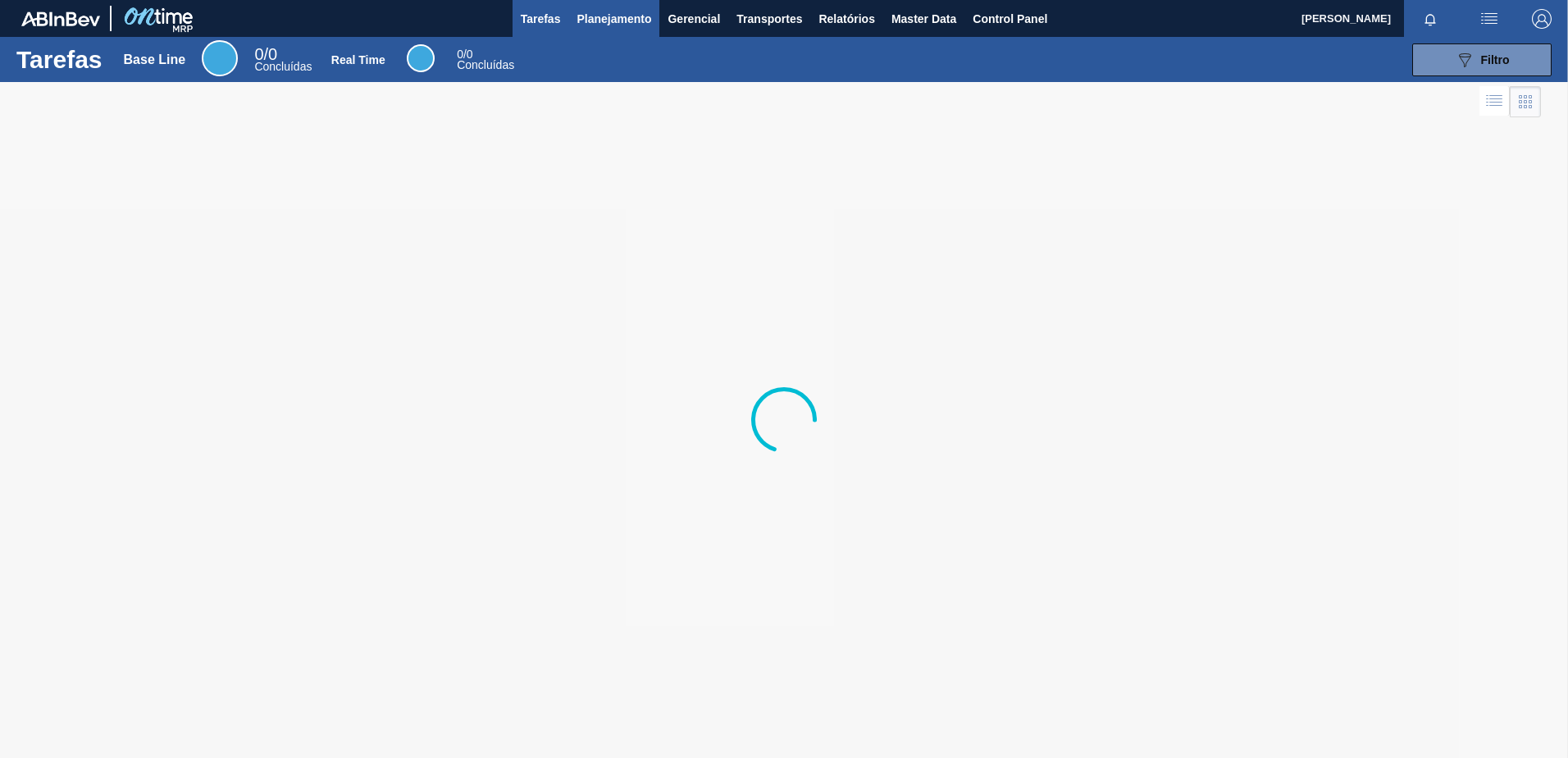
click at [636, 15] on span "Planejamento" at bounding box center [614, 18] width 75 height 19
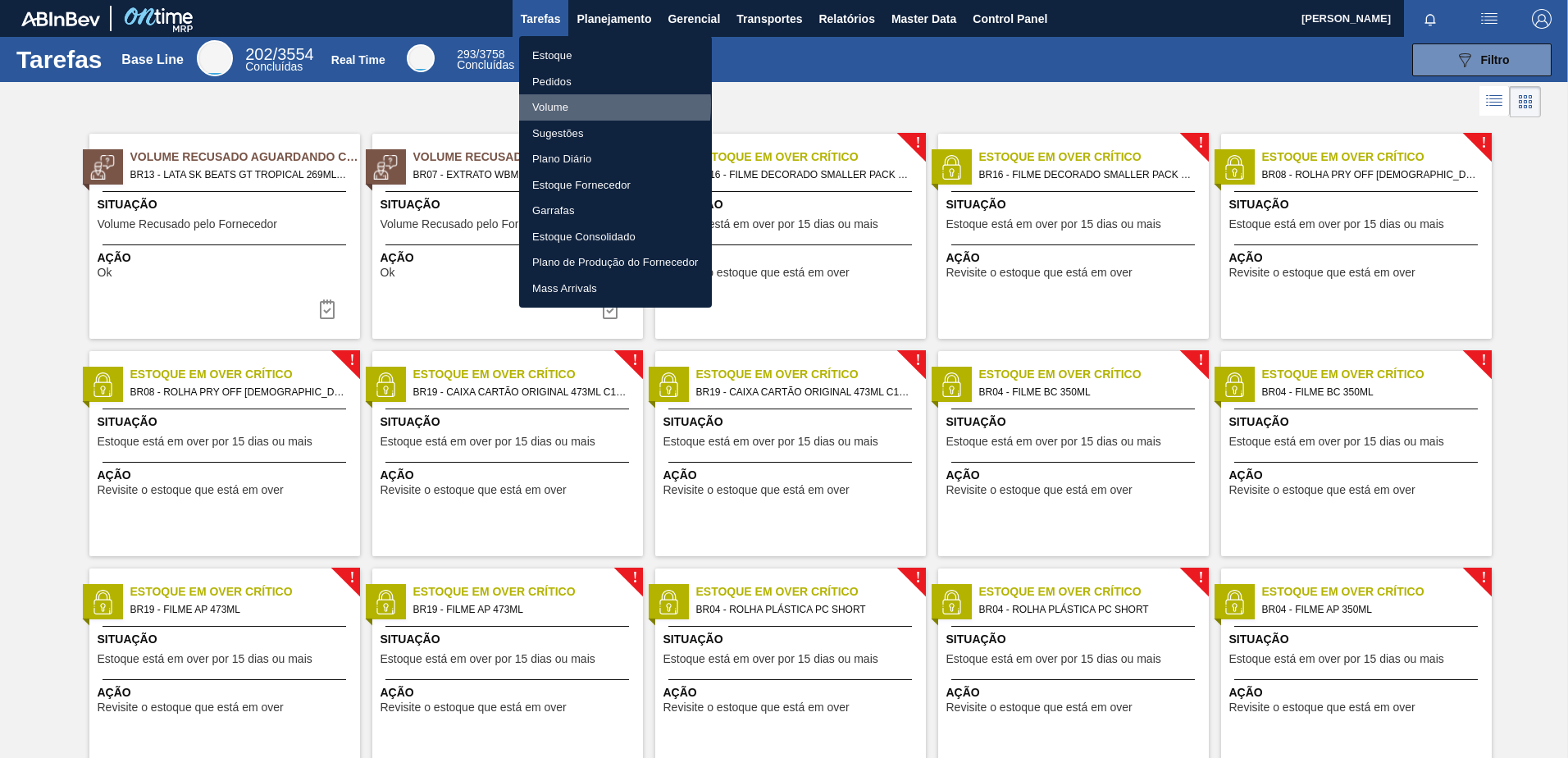
click at [561, 105] on li "Volume" at bounding box center [615, 106] width 193 height 26
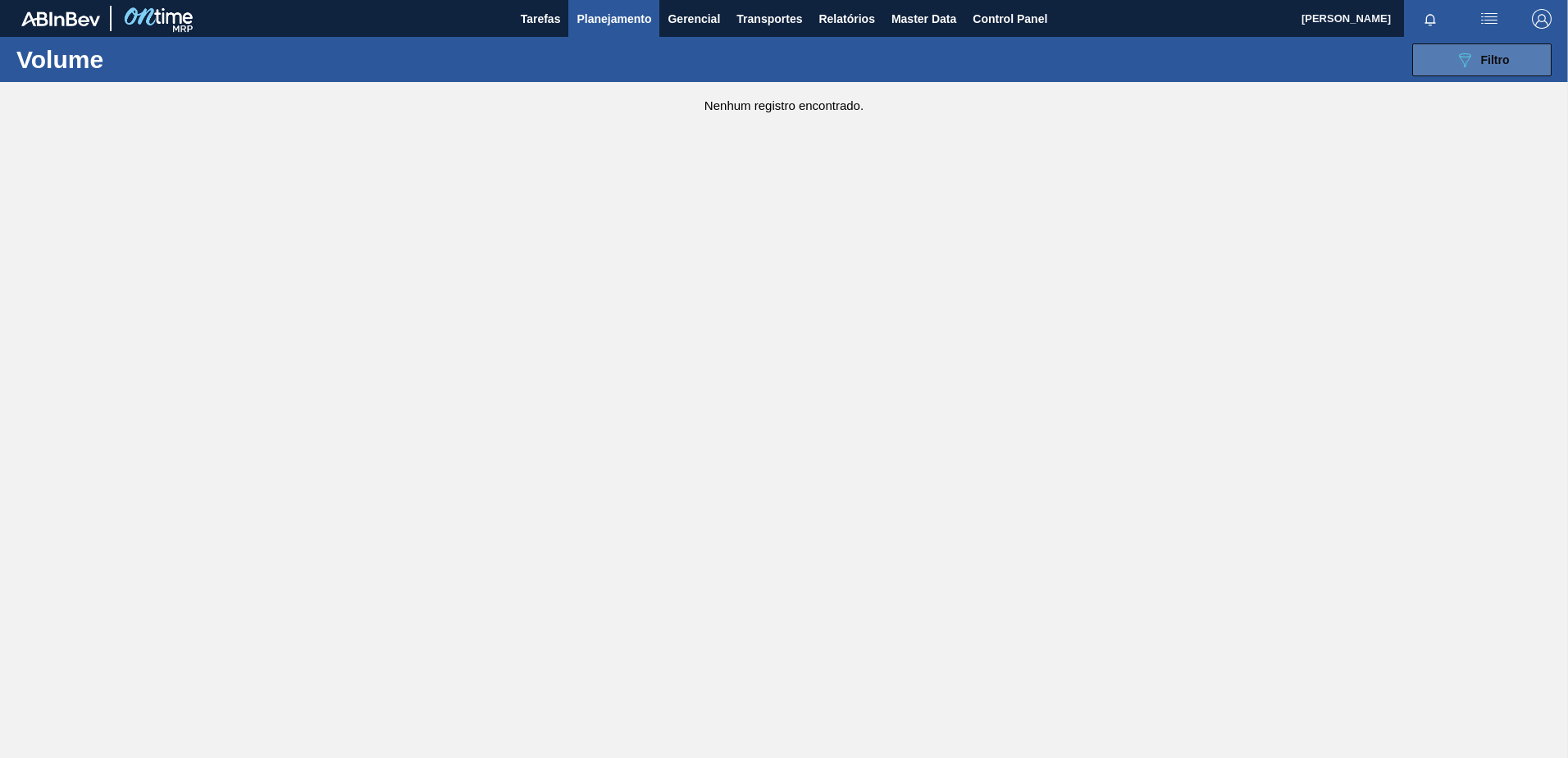
click at [1422, 63] on button "089F7B8B-B2A5-4AFE-B5C0-19BA573D28AC Filtro" at bounding box center [1482, 60] width 139 height 33
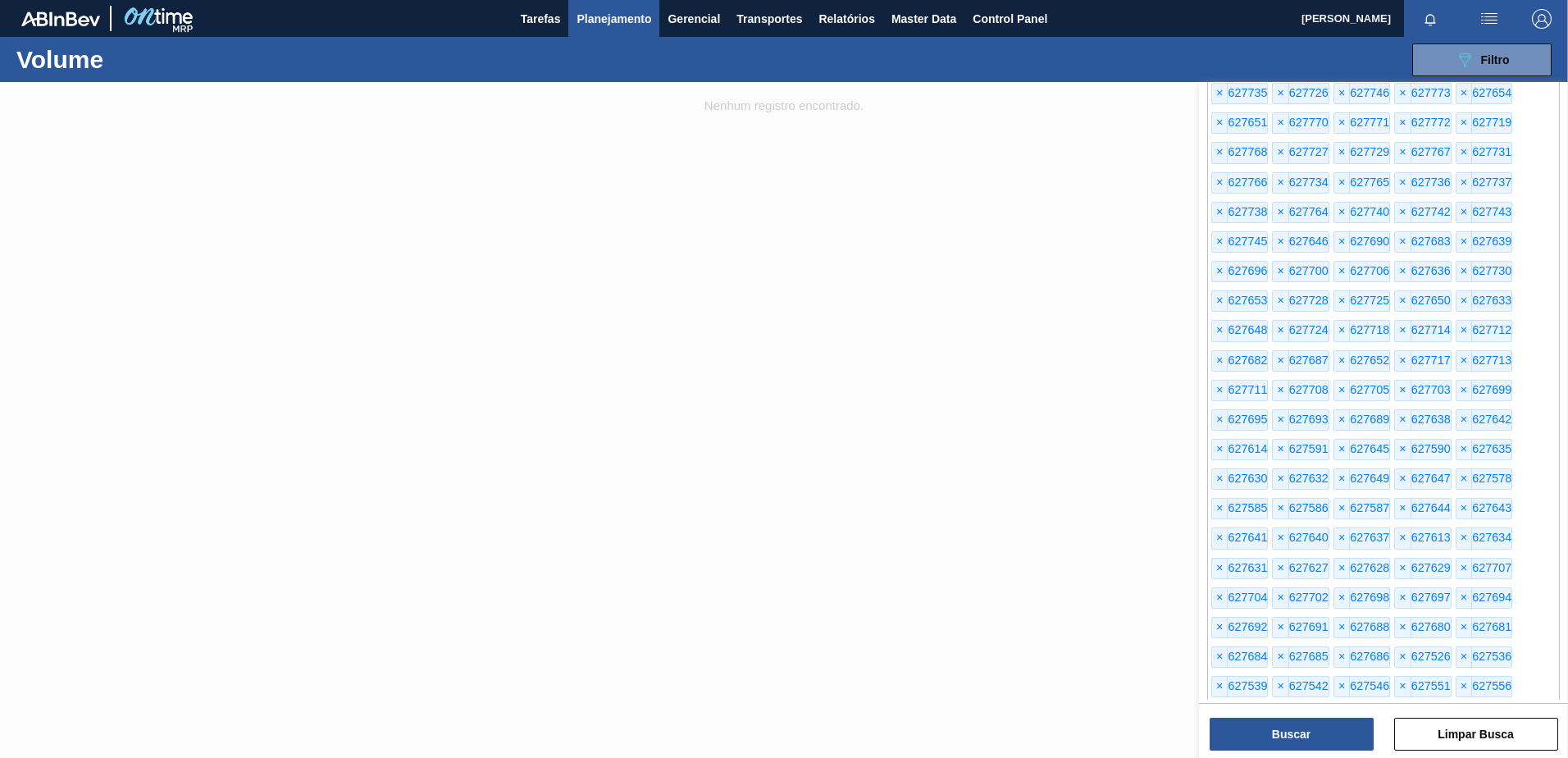
scroll to position [246, 0]
click at [1460, 735] on button "Limpar Busca" at bounding box center [1475, 734] width 164 height 33
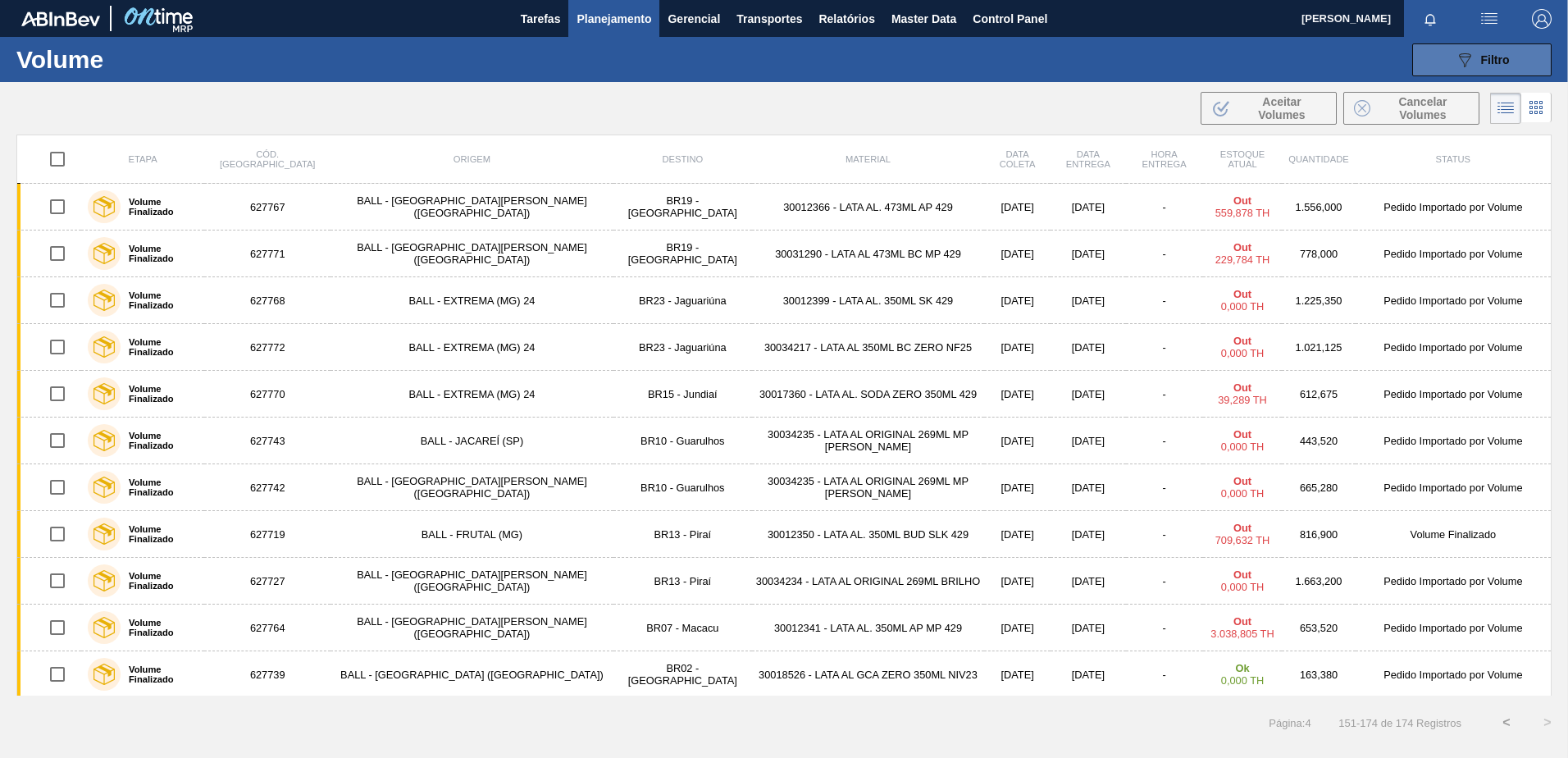
click at [1481, 60] on span "Filtro" at bounding box center [1495, 60] width 29 height 14
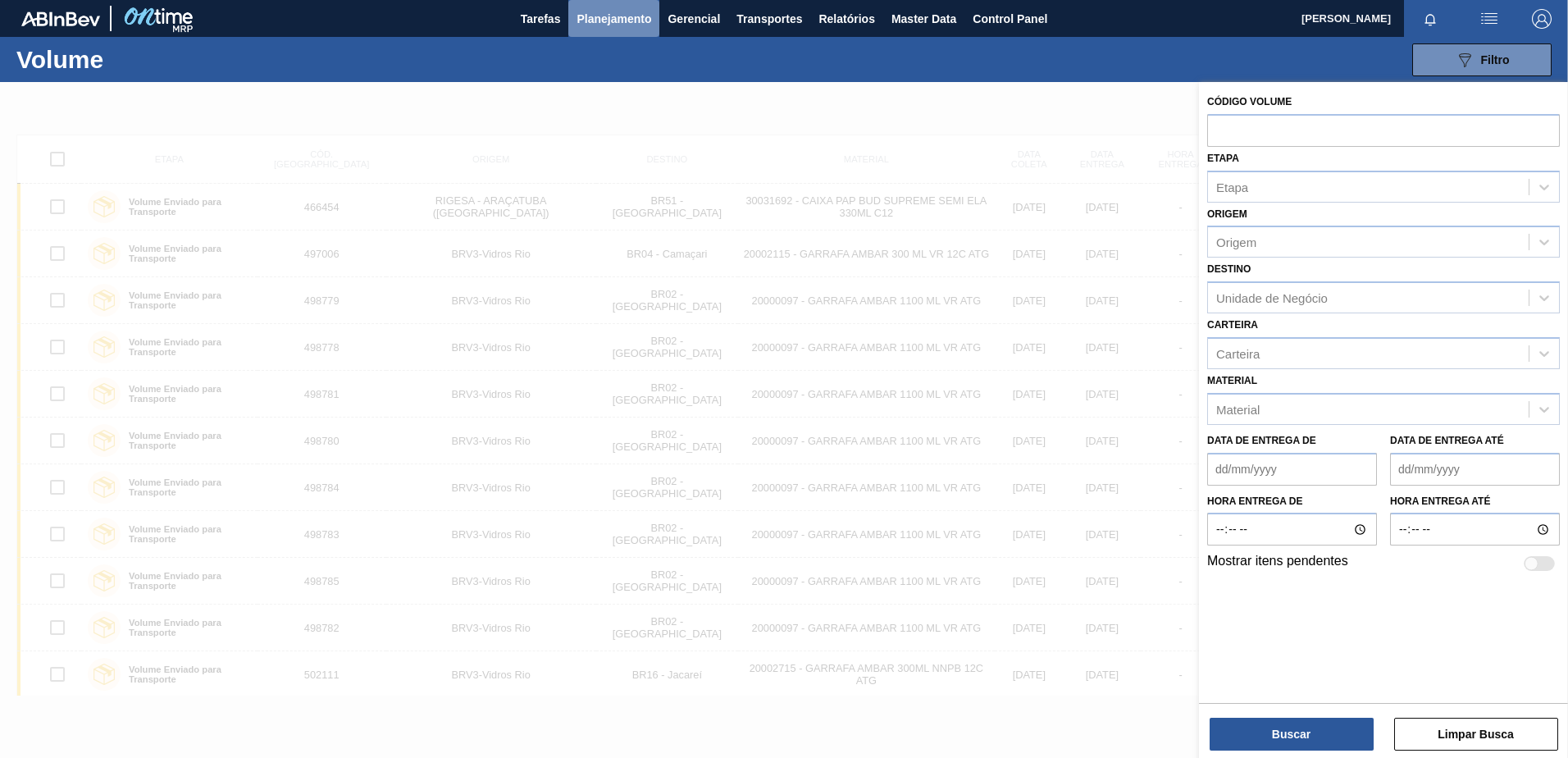
click at [608, 22] on span "Planejamento" at bounding box center [614, 18] width 75 height 19
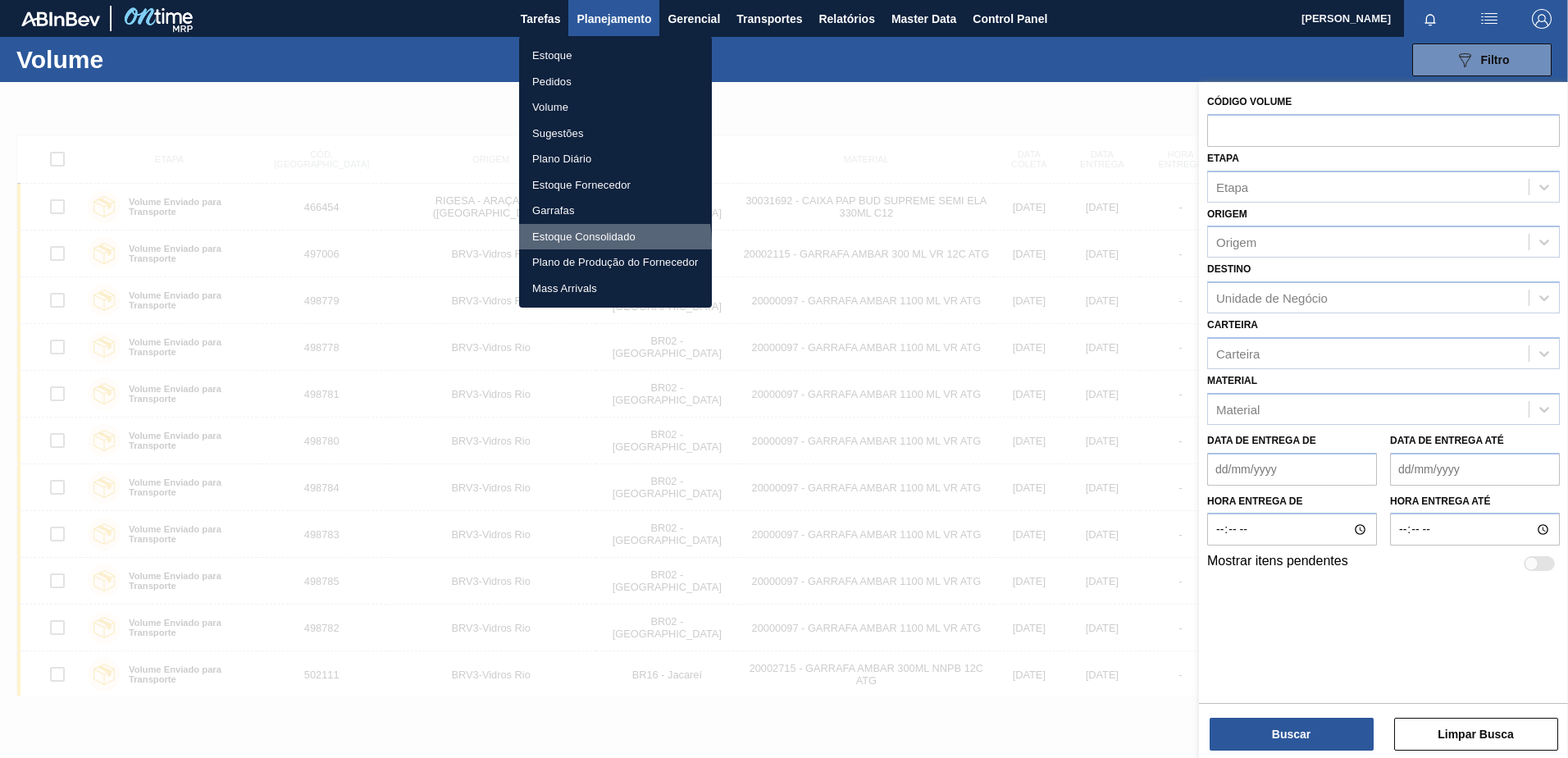
click at [573, 244] on li "Estoque Consolidado" at bounding box center [615, 236] width 193 height 26
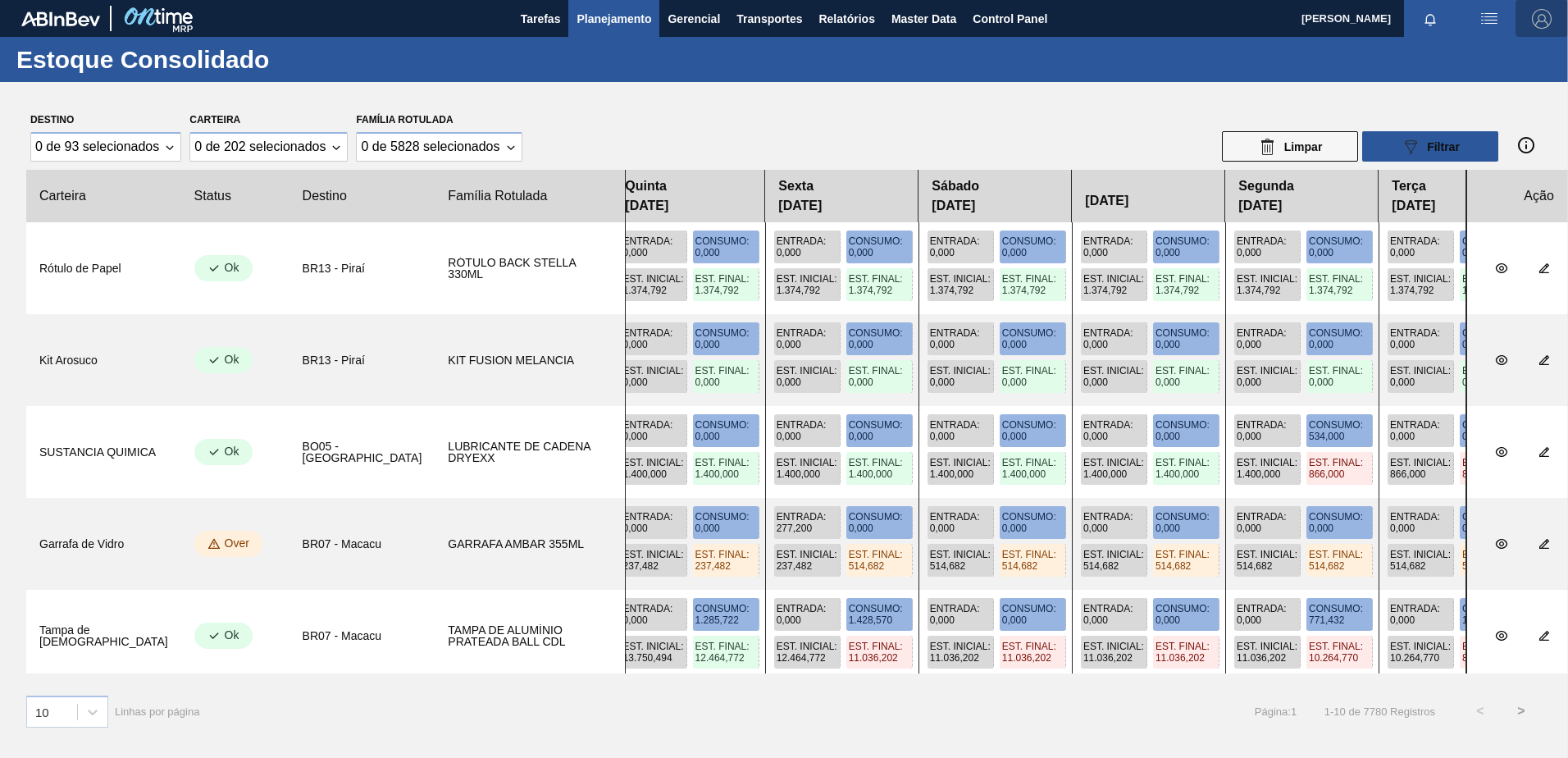
click at [1540, 21] on img "button" at bounding box center [1541, 18] width 19 height 19
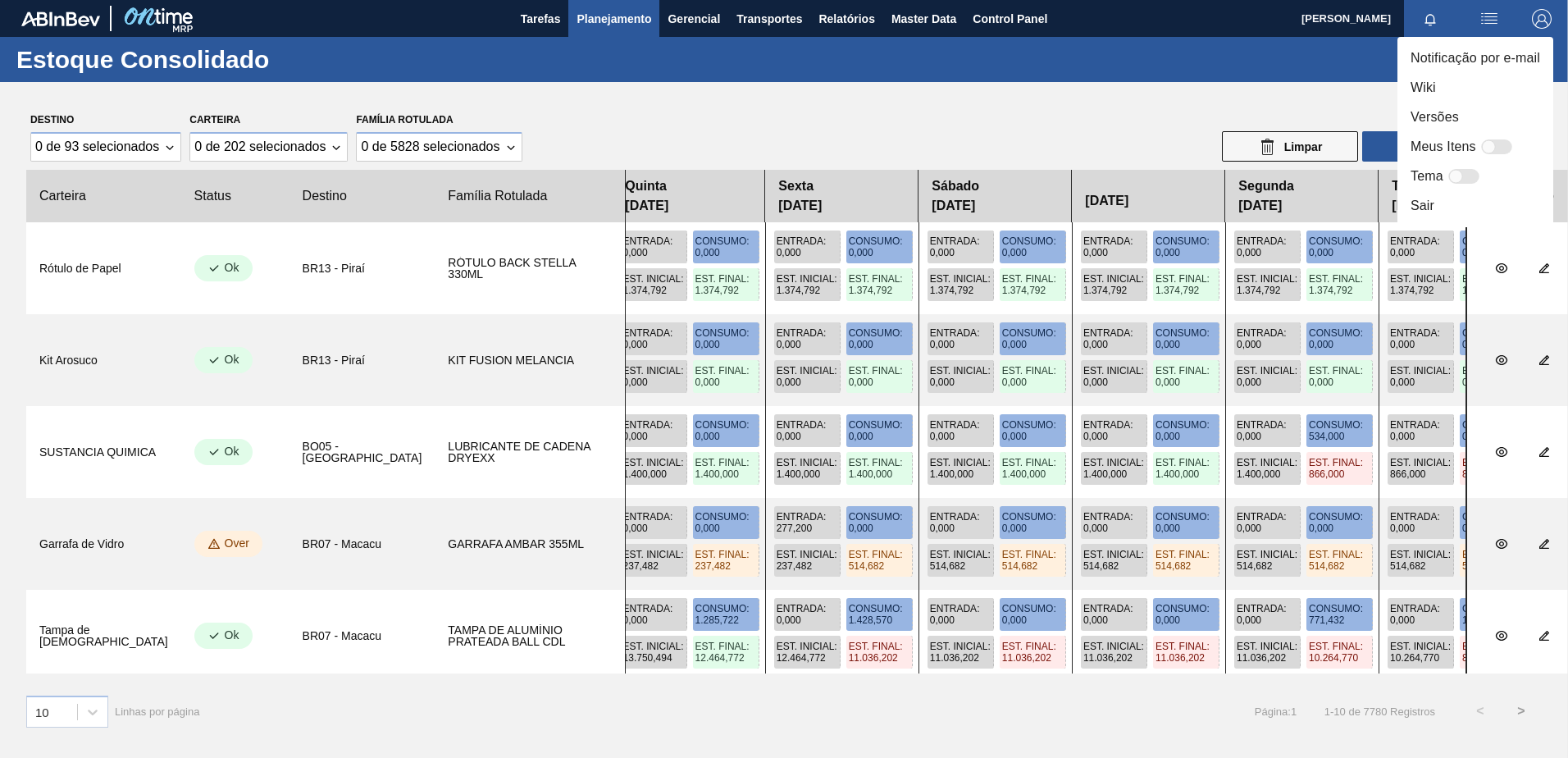
click at [1451, 206] on li "Sair" at bounding box center [1475, 205] width 156 height 29
